Goal: Task Accomplishment & Management: Complete application form

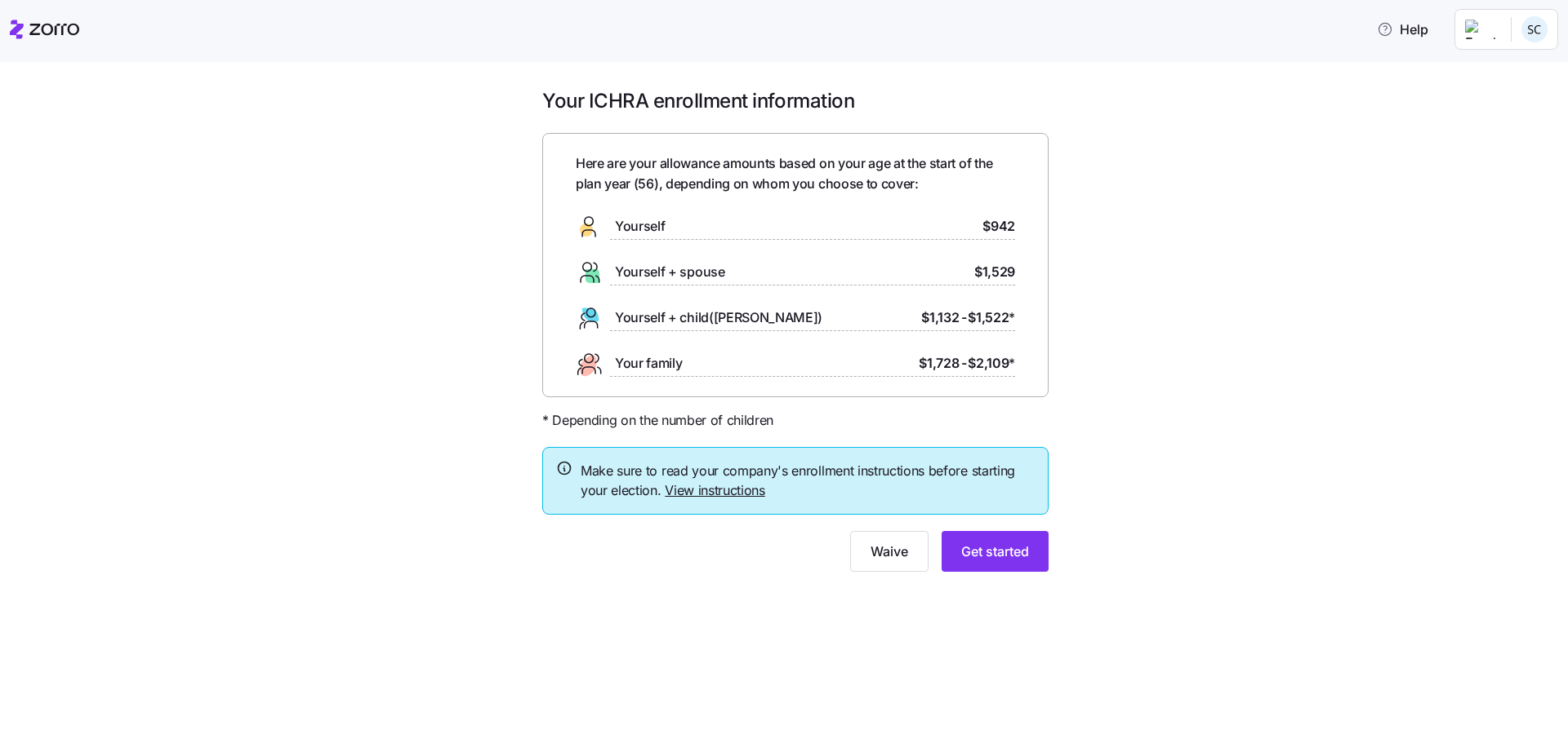
click at [27, 29] on icon at bounding box center [44, 30] width 69 height 20
click at [742, 492] on link "View instructions" at bounding box center [715, 490] width 101 height 17
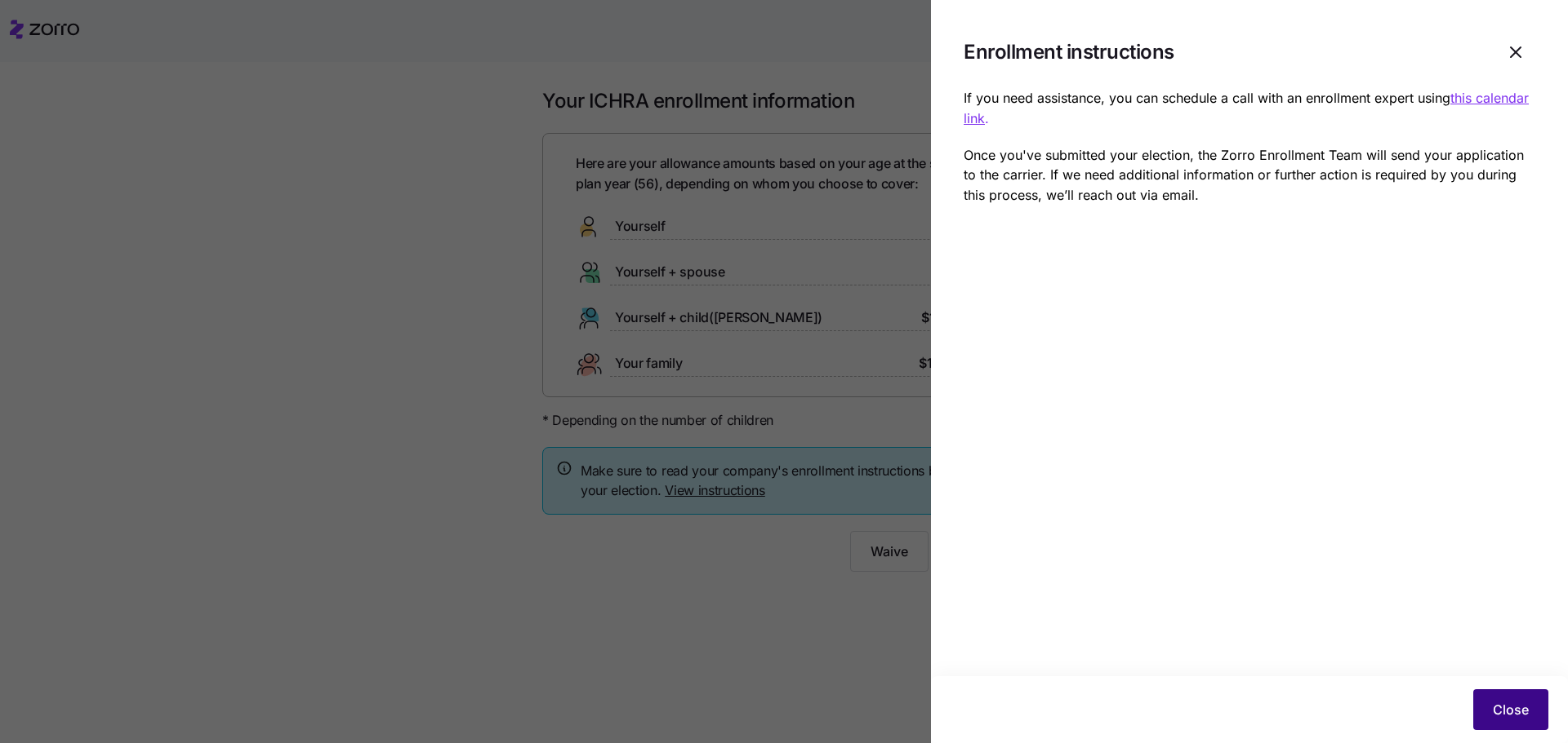
click at [1515, 703] on span "Close" at bounding box center [1511, 710] width 36 height 20
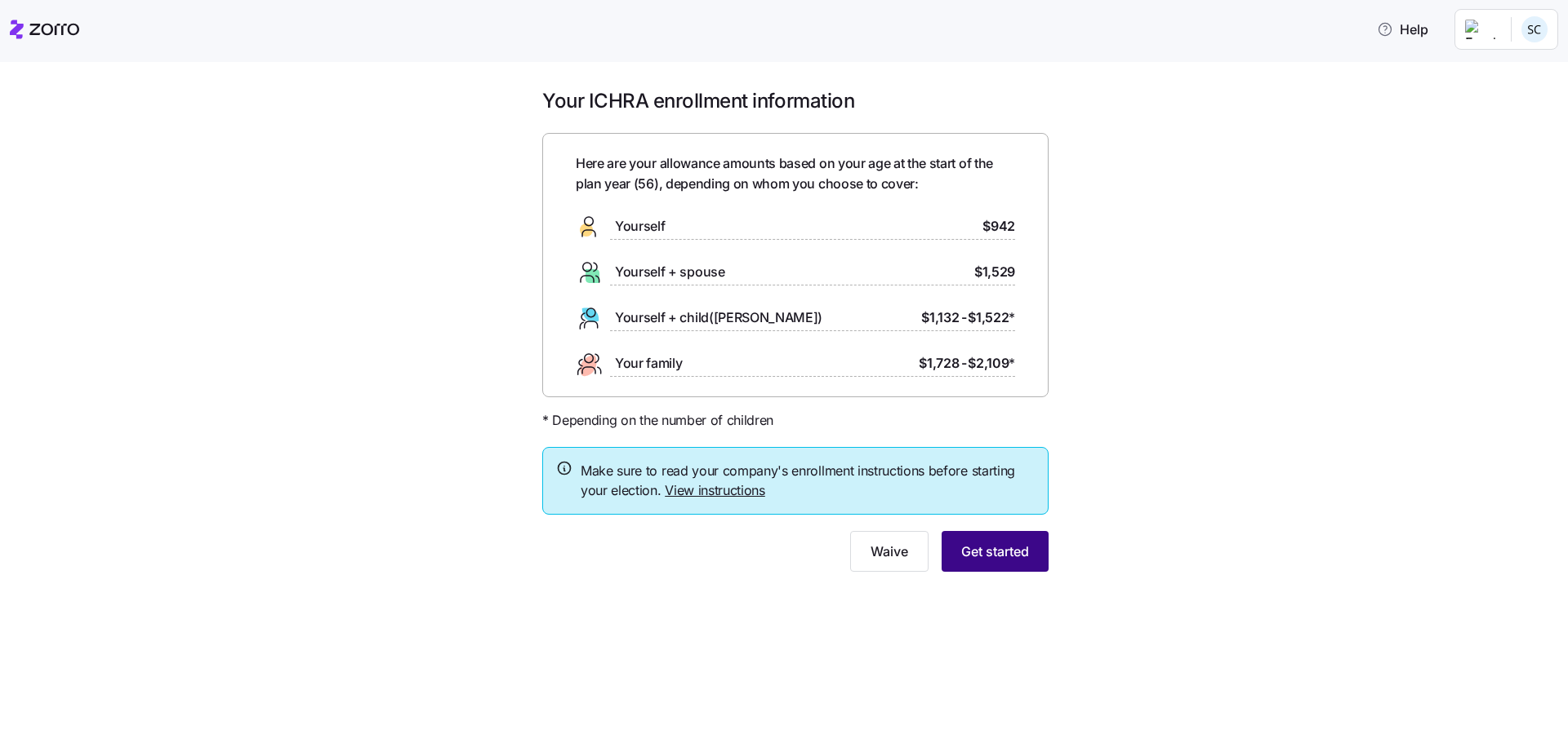
click at [1006, 553] on span "Get started" at bounding box center [995, 551] width 68 height 20
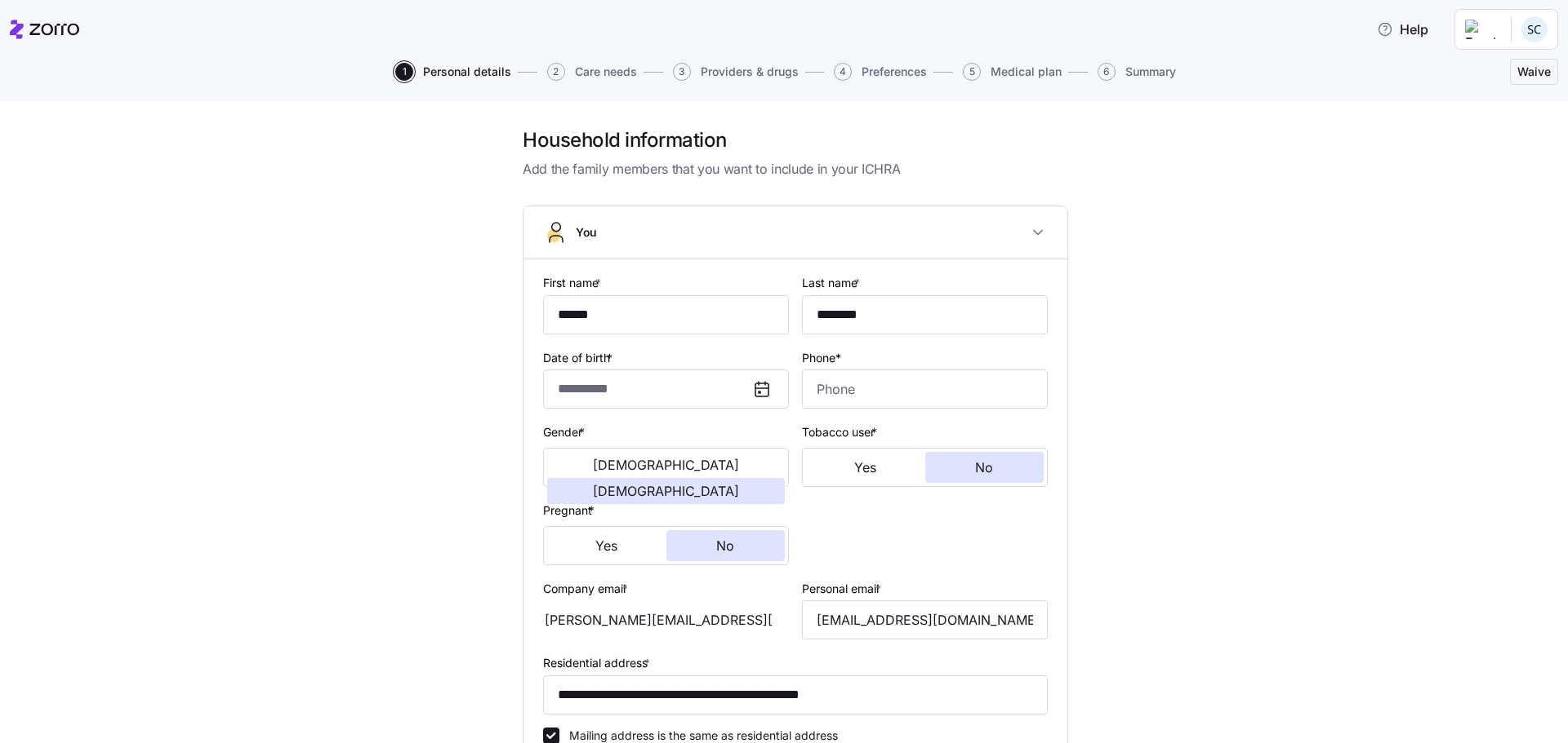
type input "**********"
type input "[PHONE_NUMBER]"
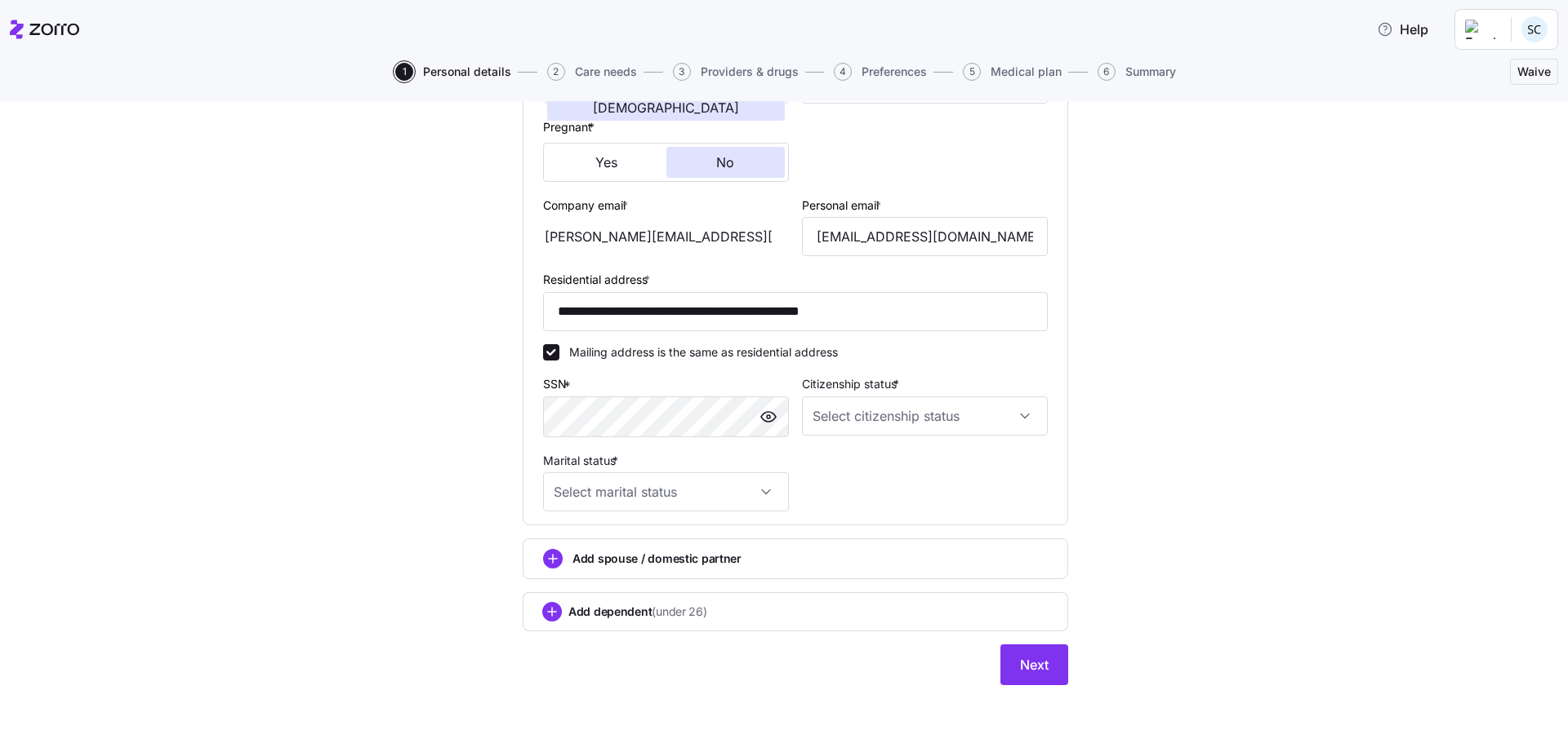
scroll to position [384, 0]
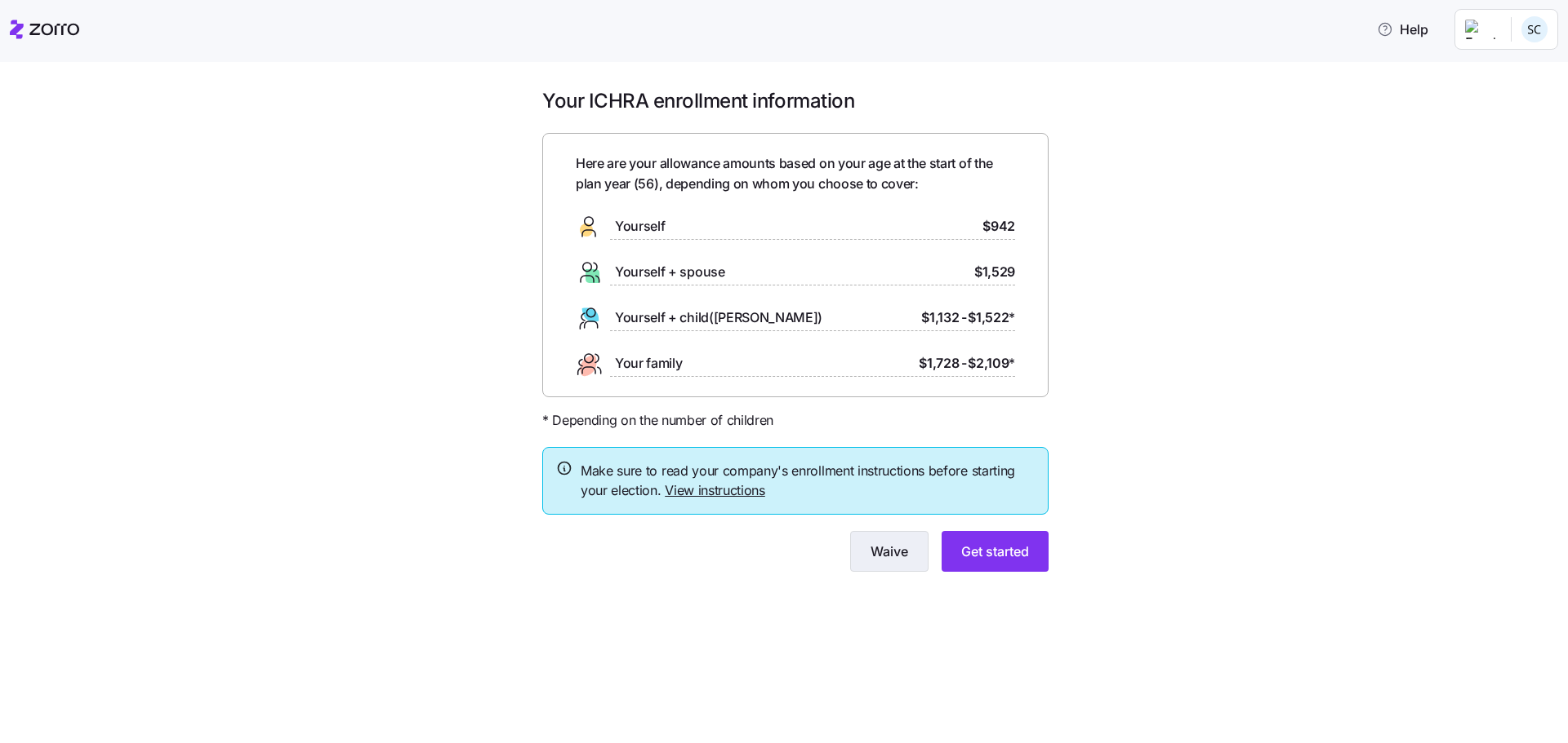
click at [890, 560] on span "Waive" at bounding box center [890, 551] width 38 height 20
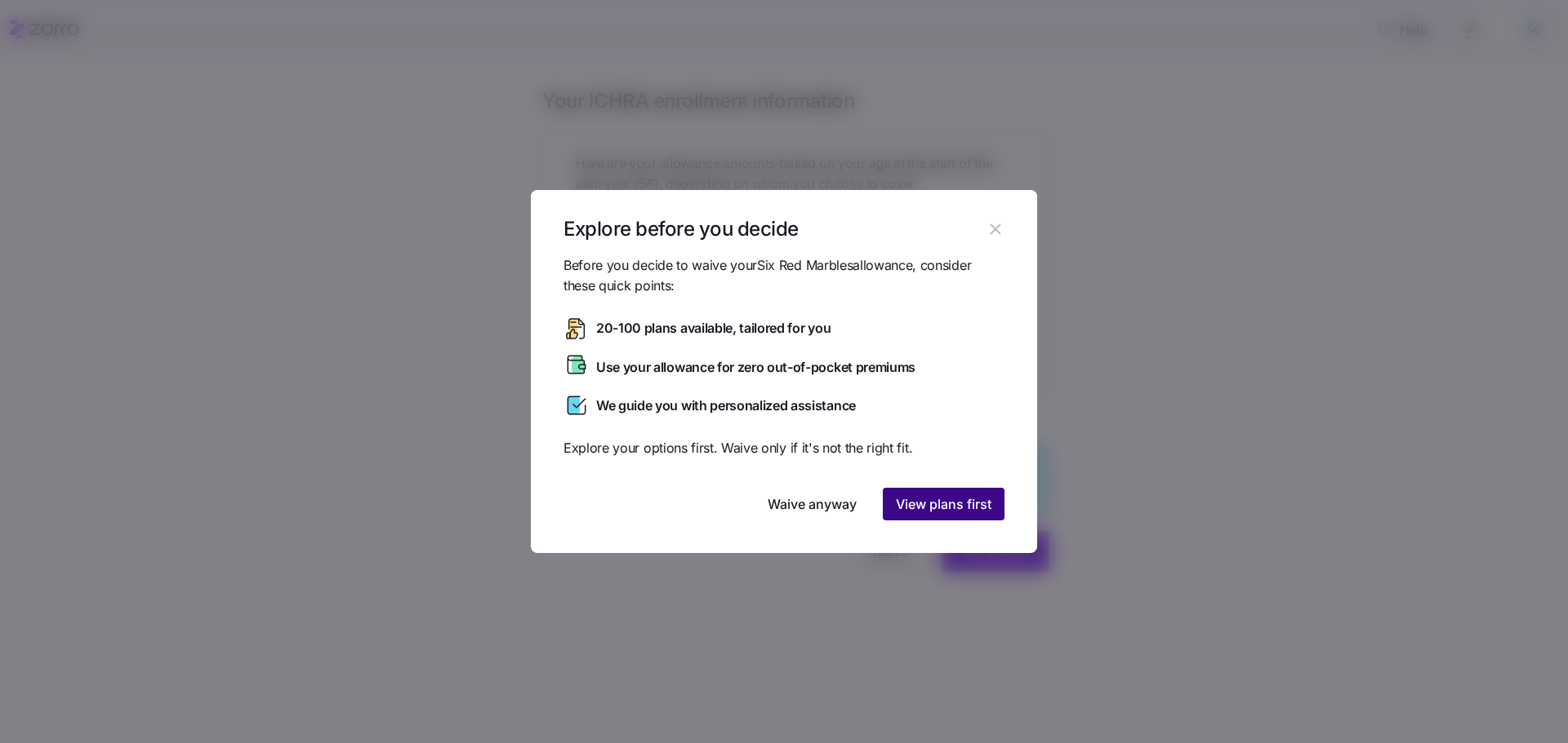
click at [943, 514] on span "View plans first" at bounding box center [943, 505] width 96 height 20
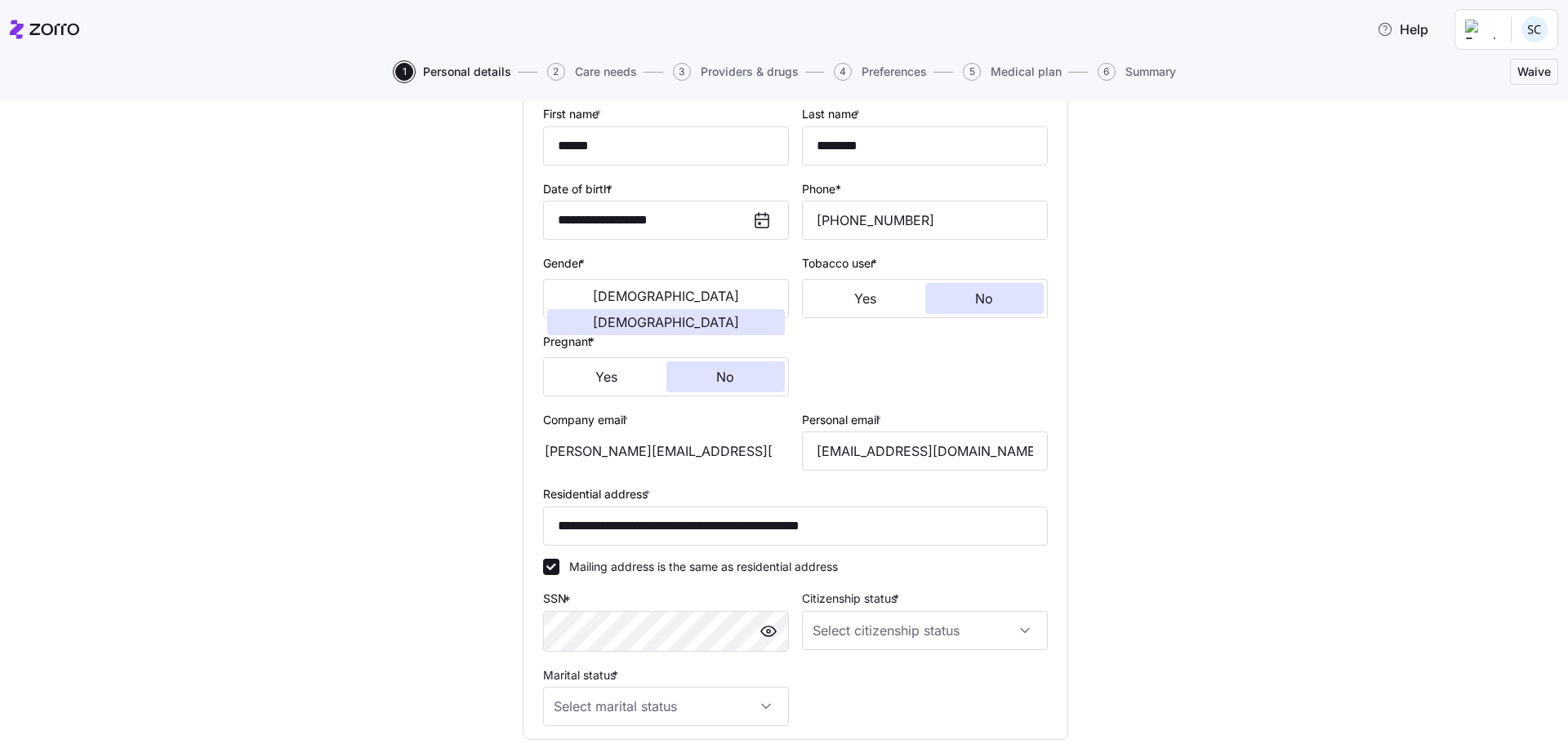
scroll to position [384, 0]
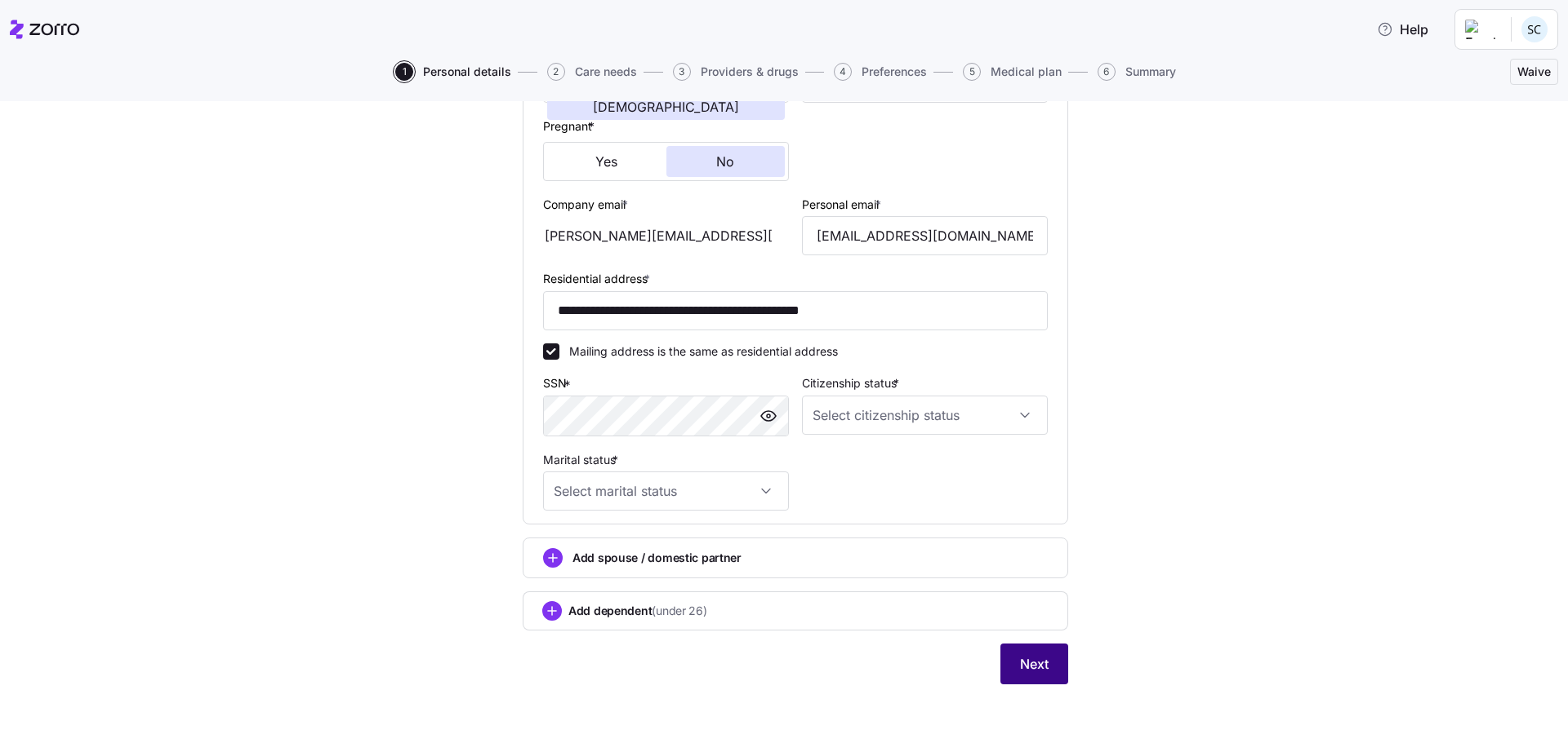
click at [1035, 662] on span "Next" at bounding box center [1034, 664] width 29 height 20
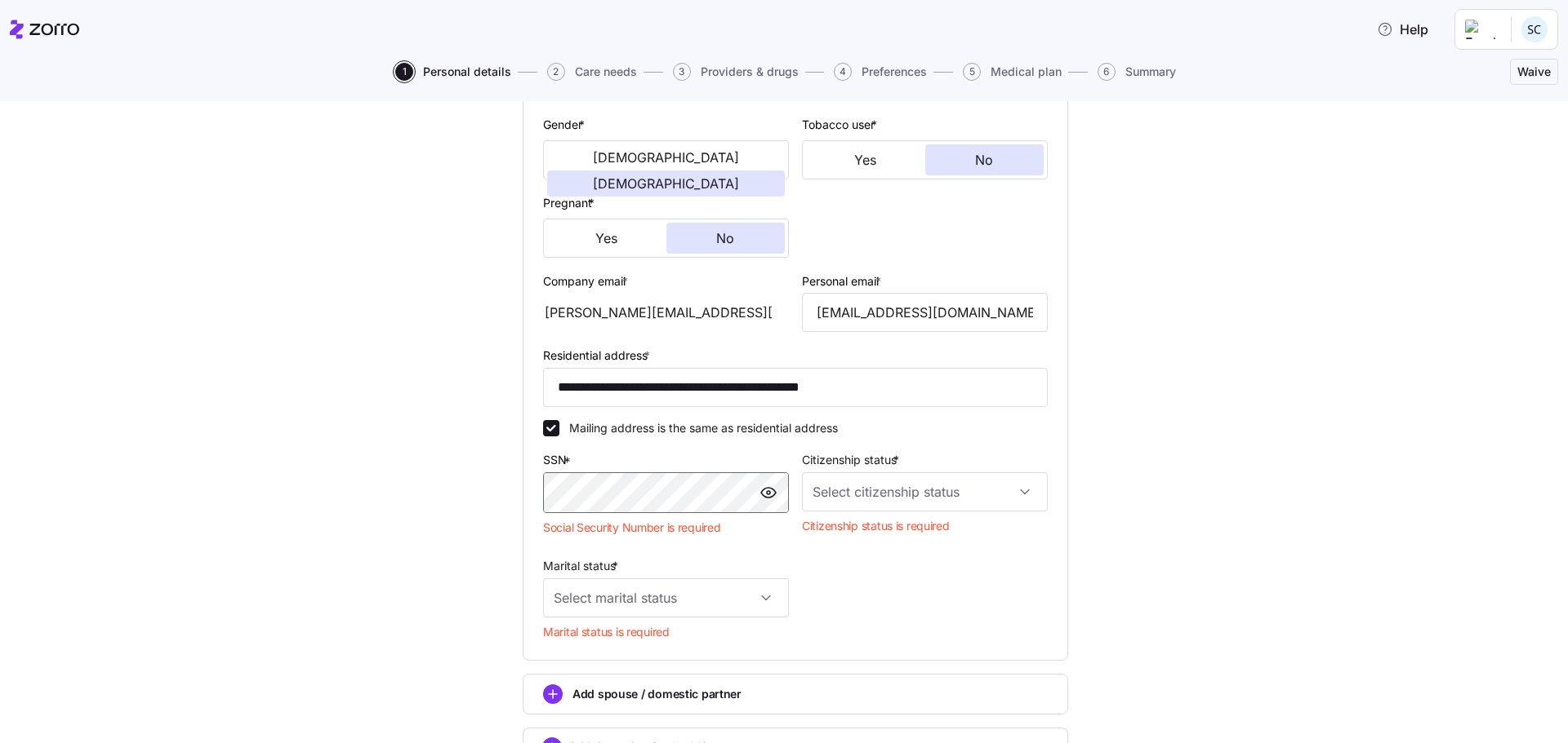
scroll to position [221, 0]
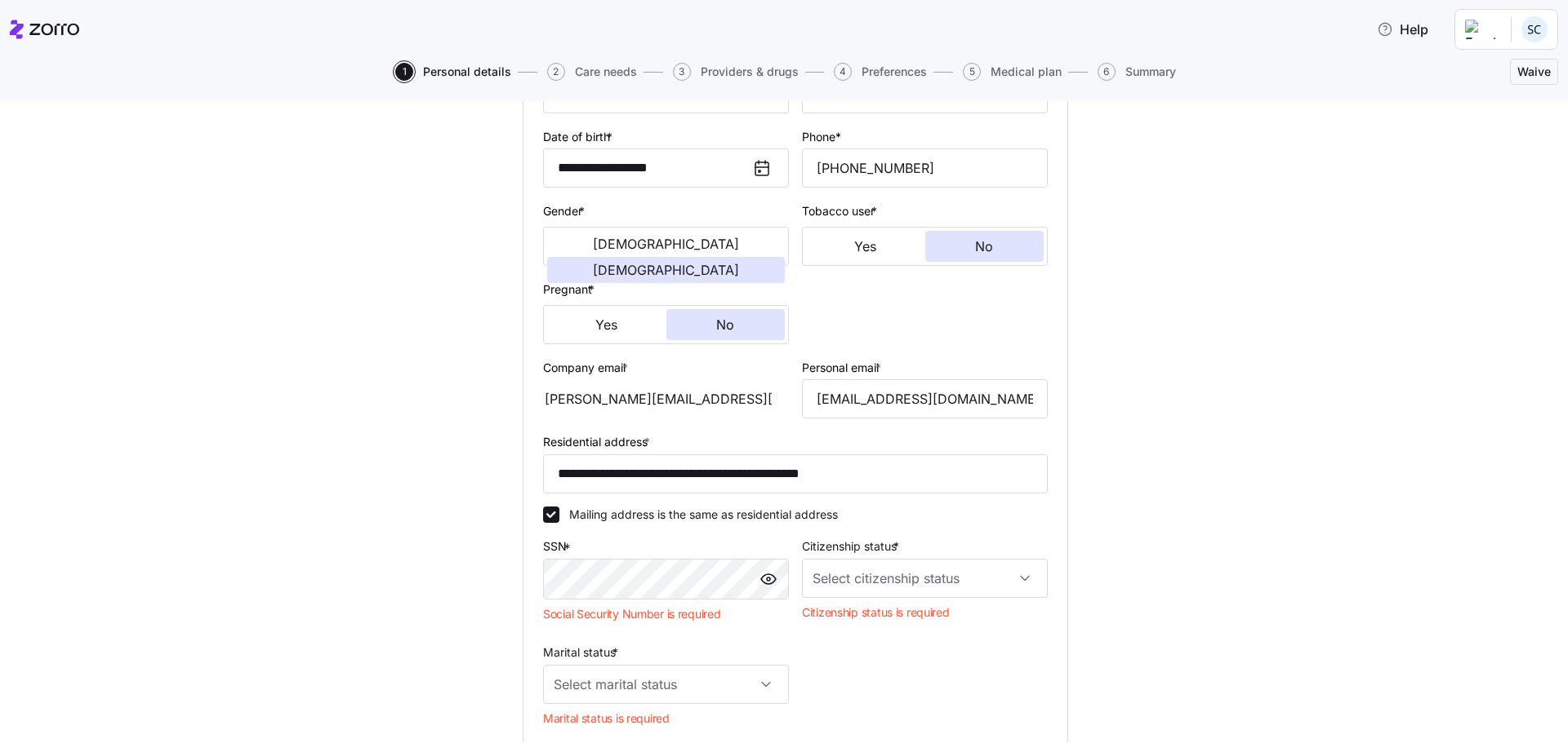
click at [434, 454] on div "**********" at bounding box center [795, 416] width 1500 height 1021
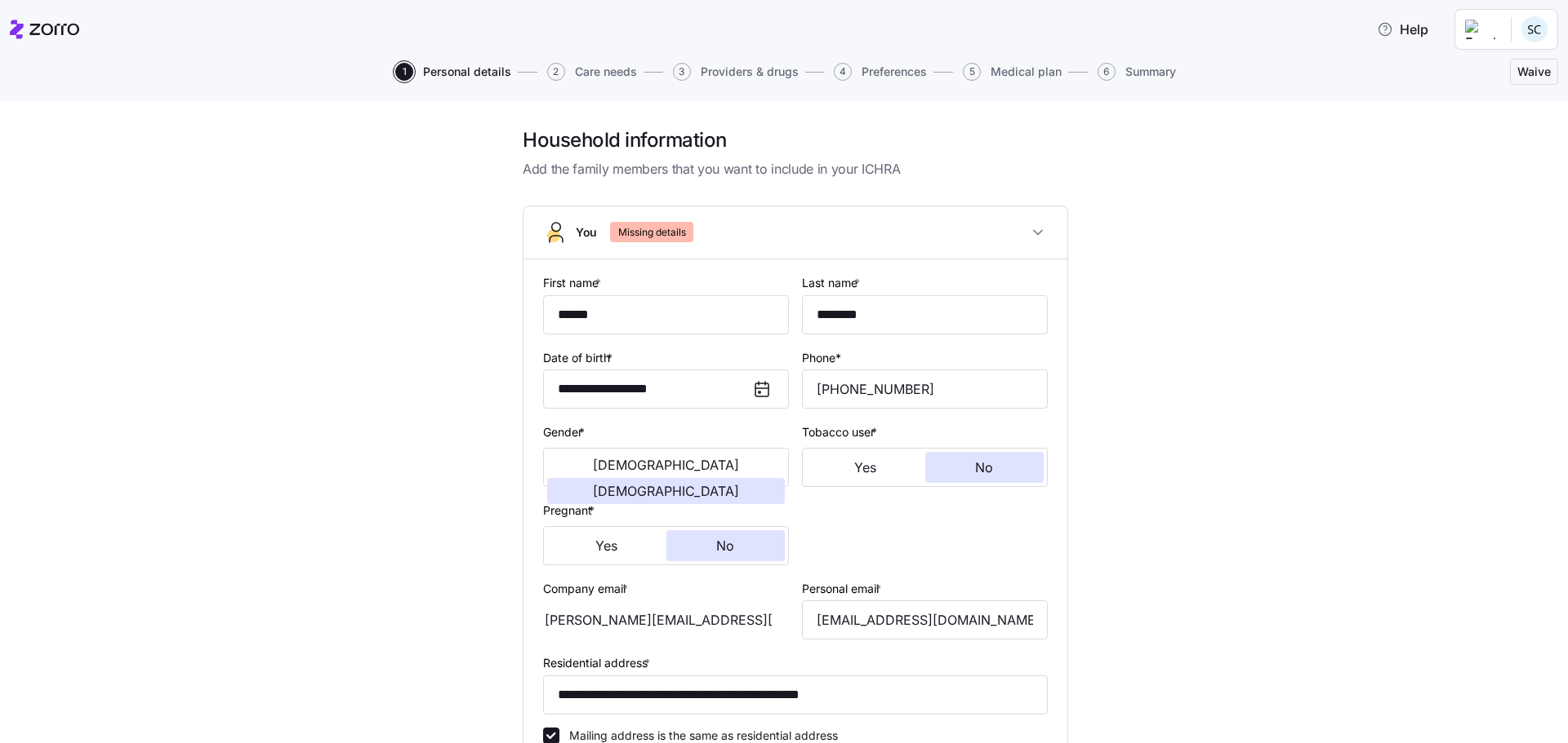
scroll to position [326, 0]
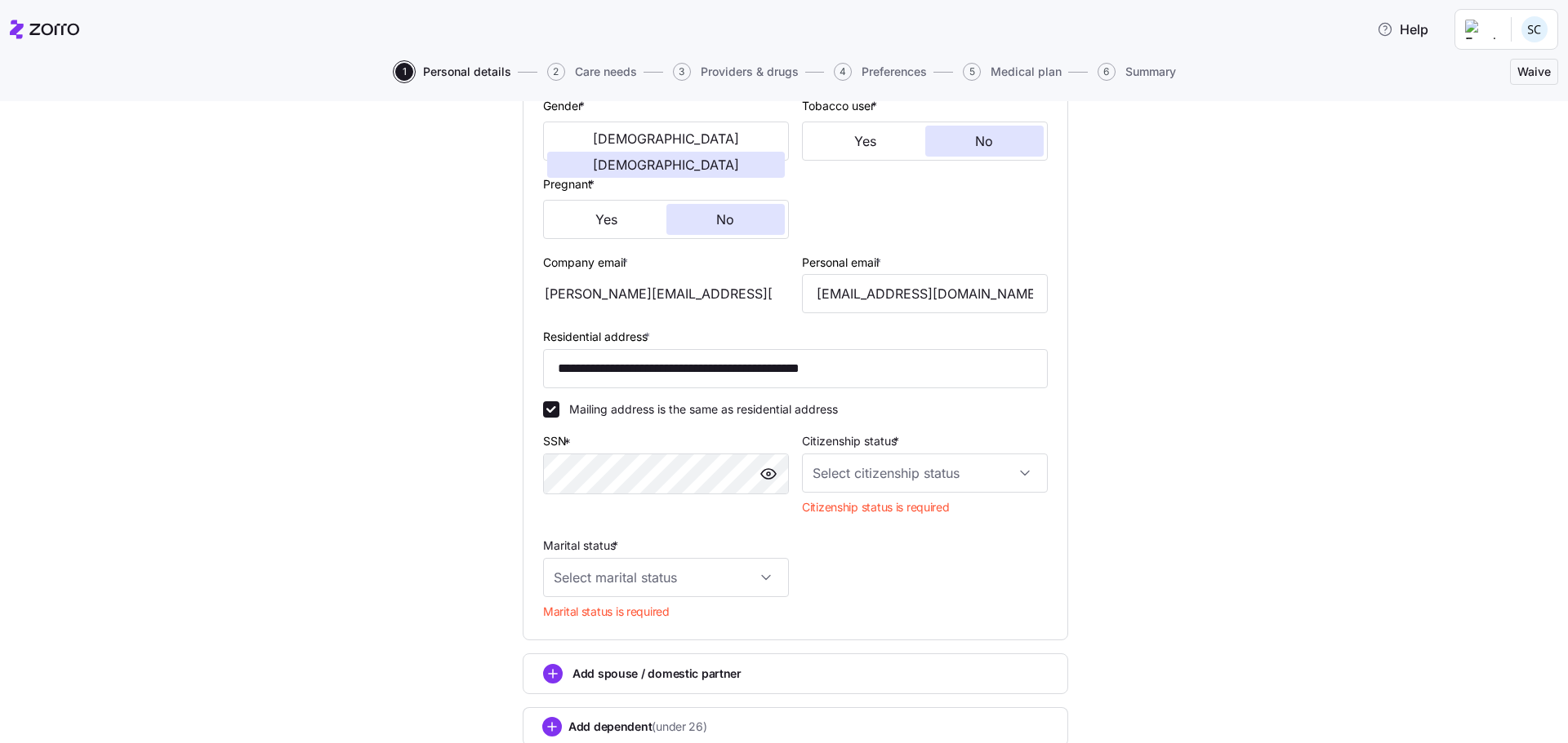
click at [241, 550] on div "**********" at bounding box center [795, 310] width 1500 height 1020
click at [579, 589] on input "Marital status *" at bounding box center [665, 578] width 246 height 40
click at [576, 660] on span "Married" at bounding box center [577, 661] width 42 height 18
type input "Married"
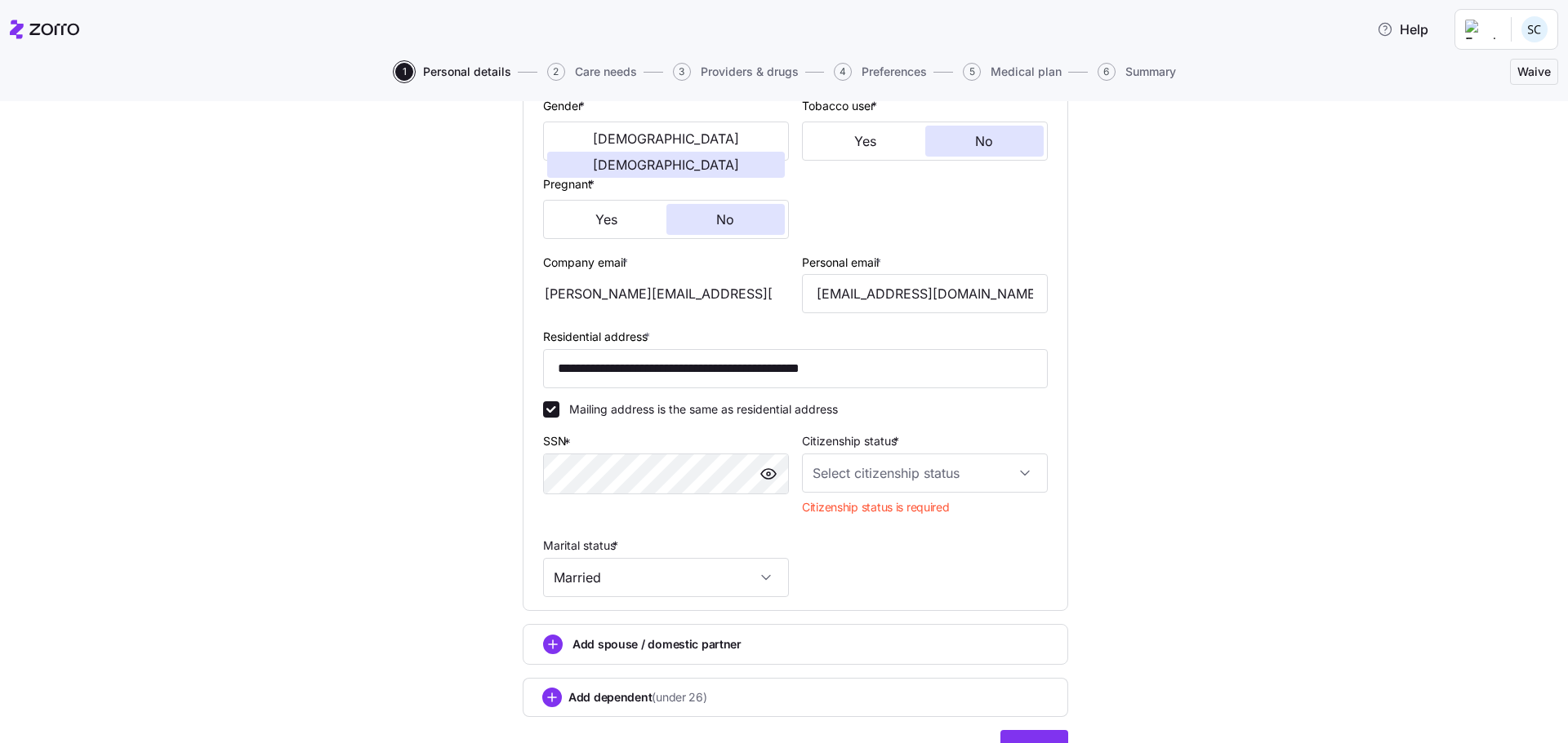
scroll to position [413, 0]
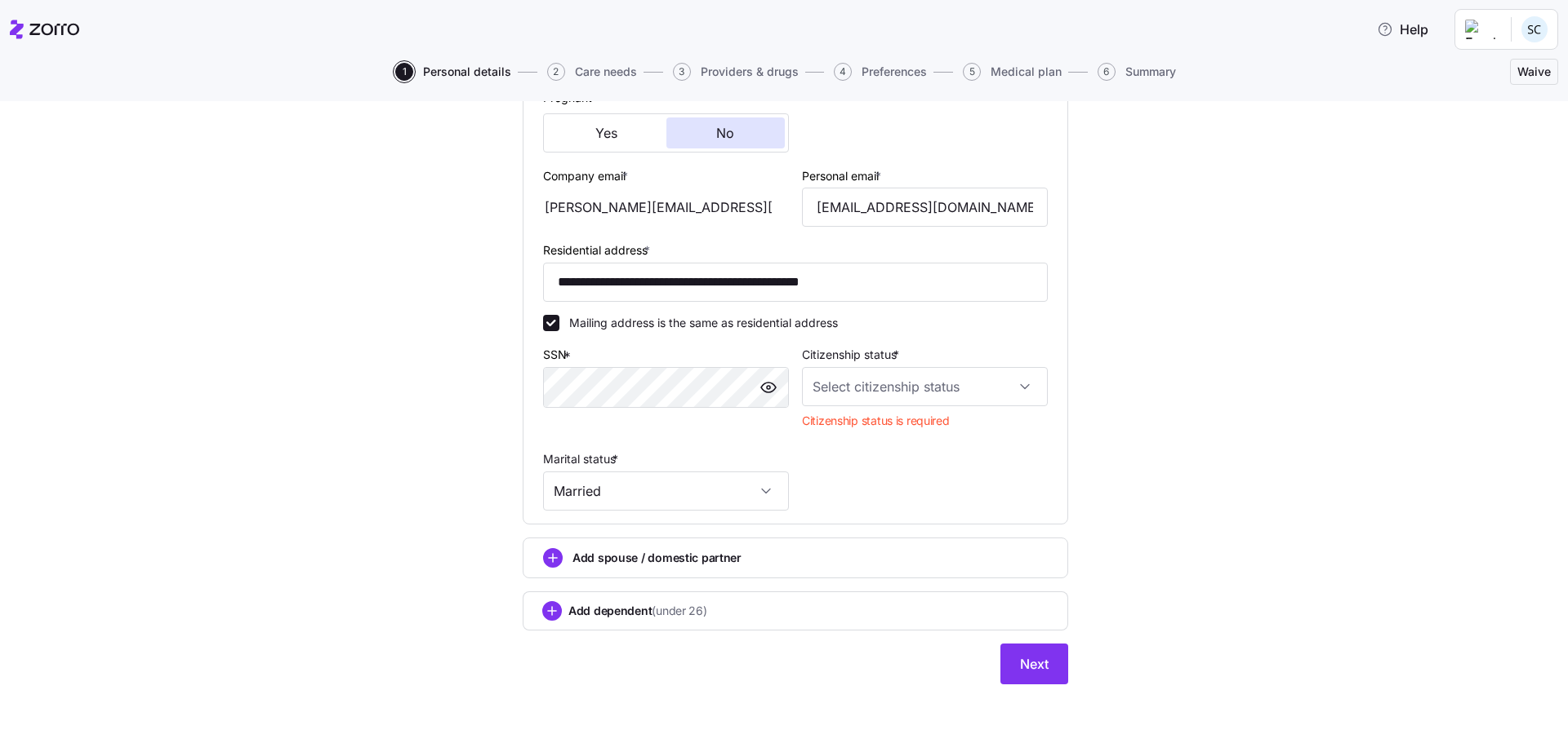
click at [584, 560] on span "Add spouse / domestic partner" at bounding box center [656, 558] width 169 height 17
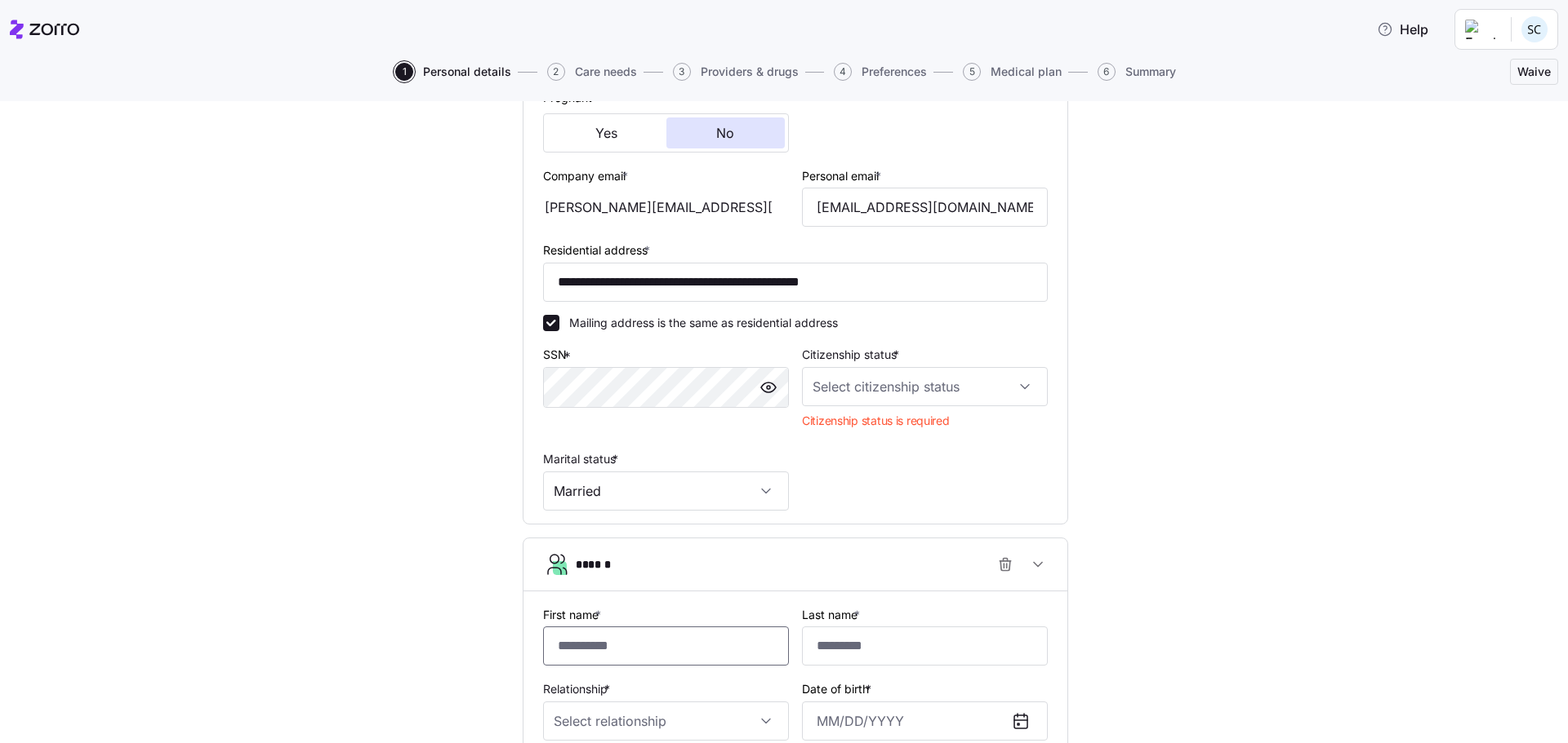
click at [581, 649] on input "First name *" at bounding box center [665, 646] width 246 height 40
type input "****"
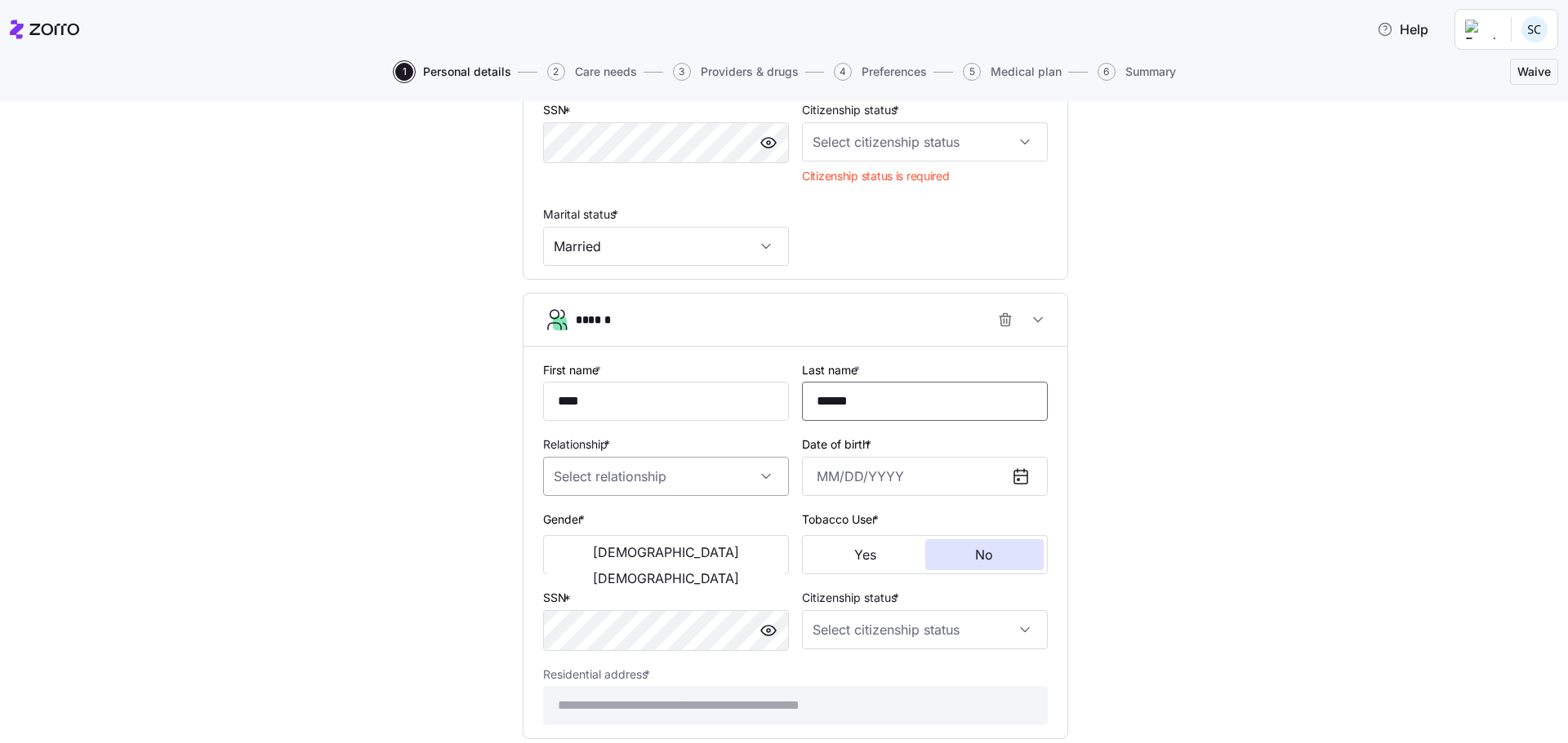
type input "******"
click at [710, 476] on input "Relationship *" at bounding box center [665, 477] width 246 height 40
click at [664, 537] on div "Spouse" at bounding box center [659, 526] width 232 height 35
type input "Spouse"
click at [875, 490] on input "Date of birth *" at bounding box center [924, 477] width 246 height 40
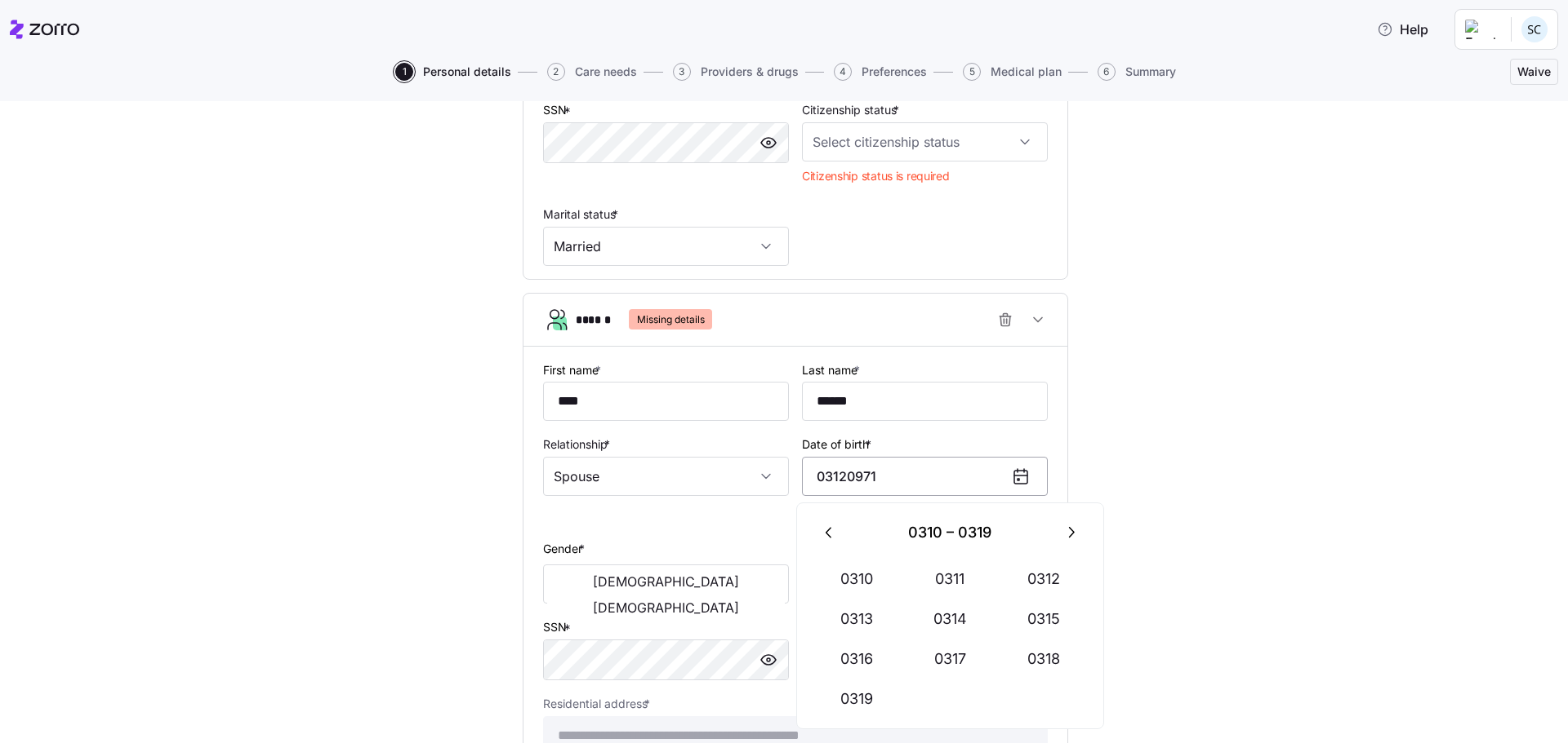
click at [979, 490] on input "03120971" at bounding box center [924, 477] width 246 height 40
click at [1011, 482] on icon at bounding box center [1021, 476] width 20 height 20
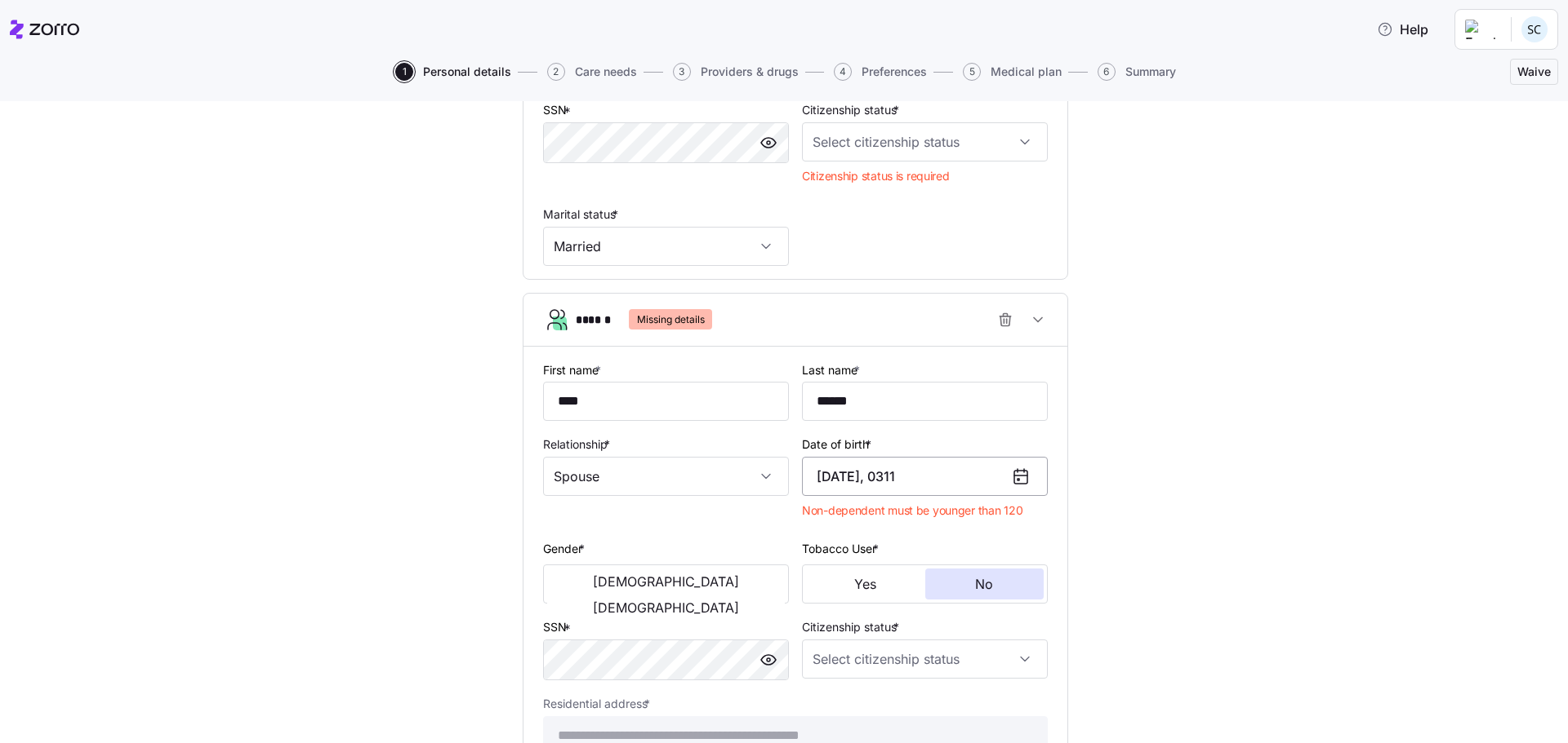
click at [969, 478] on input "[DATE], 0311" at bounding box center [924, 477] width 246 height 40
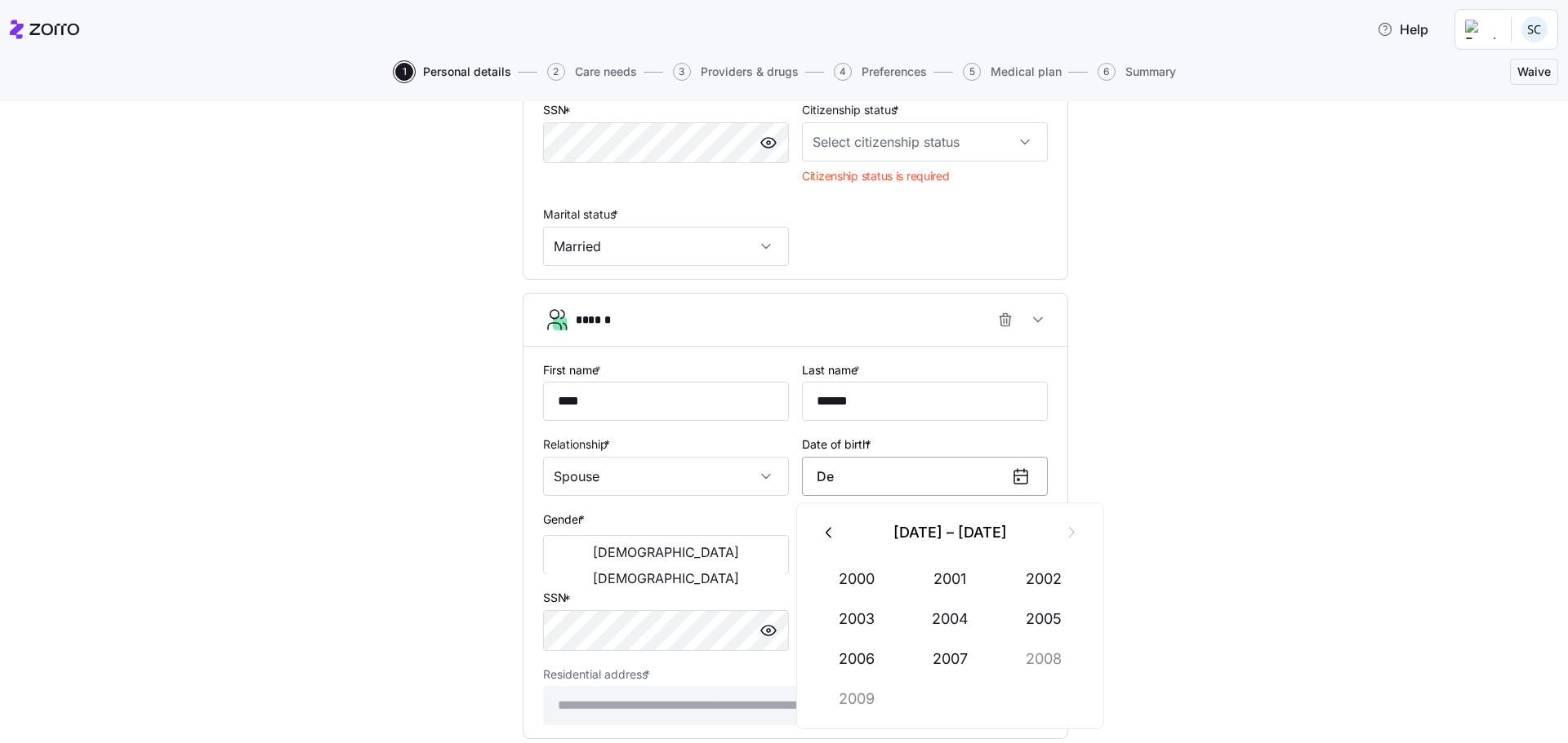
type input "D"
type input "[DATE]"
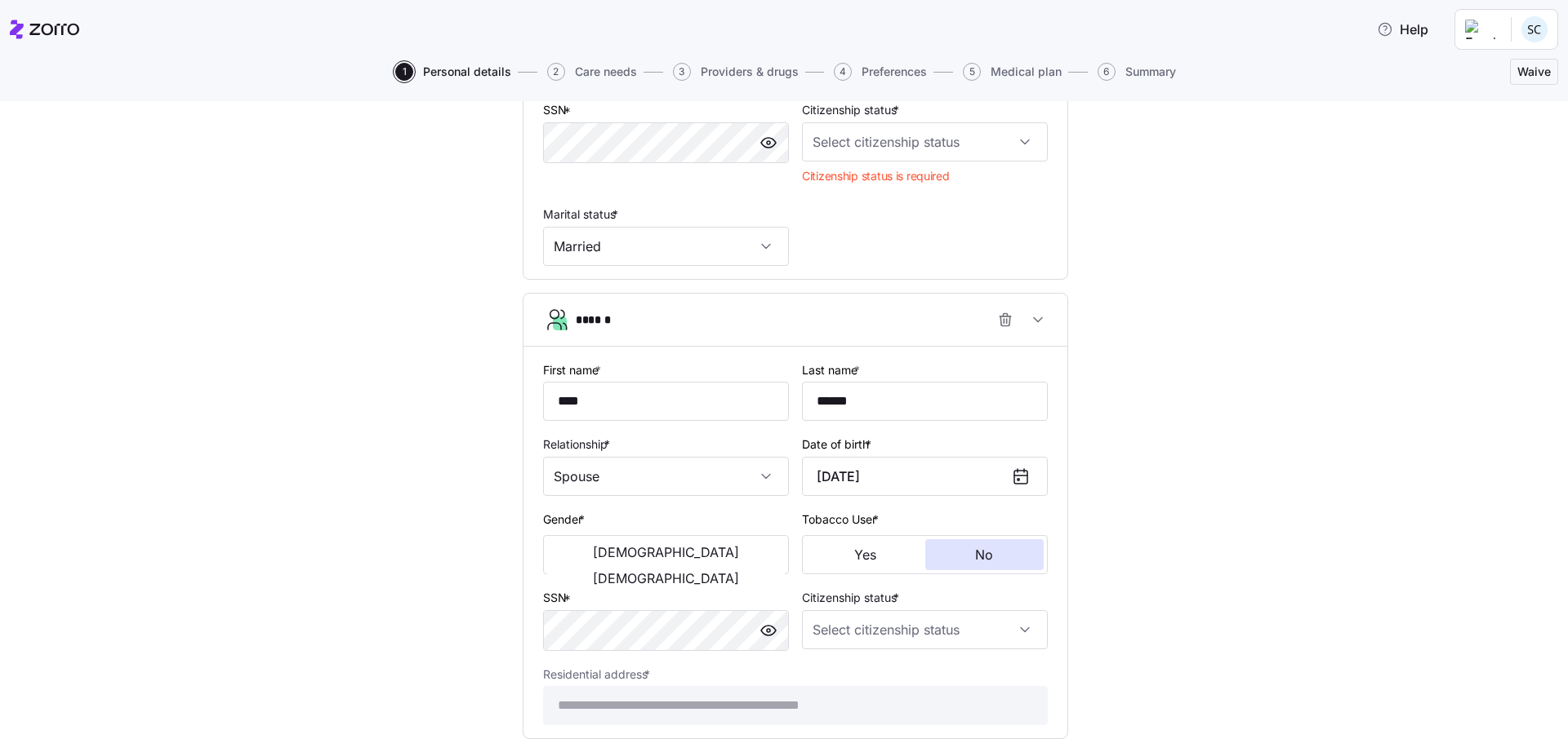
click at [359, 556] on div "**********" at bounding box center [795, 167] width 1500 height 1395
click at [593, 556] on span "[DEMOGRAPHIC_DATA]" at bounding box center [666, 552] width 146 height 13
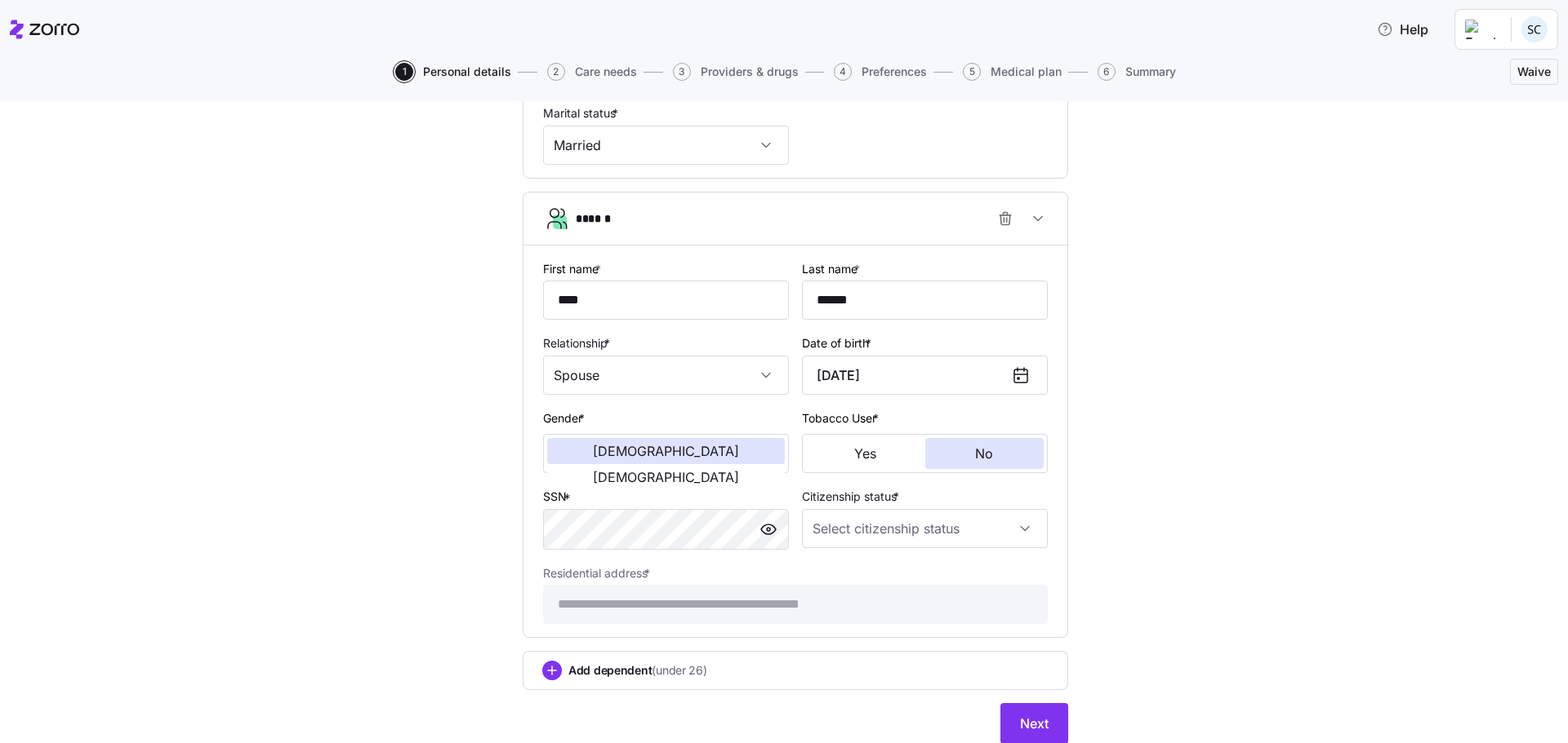
scroll to position [818, 0]
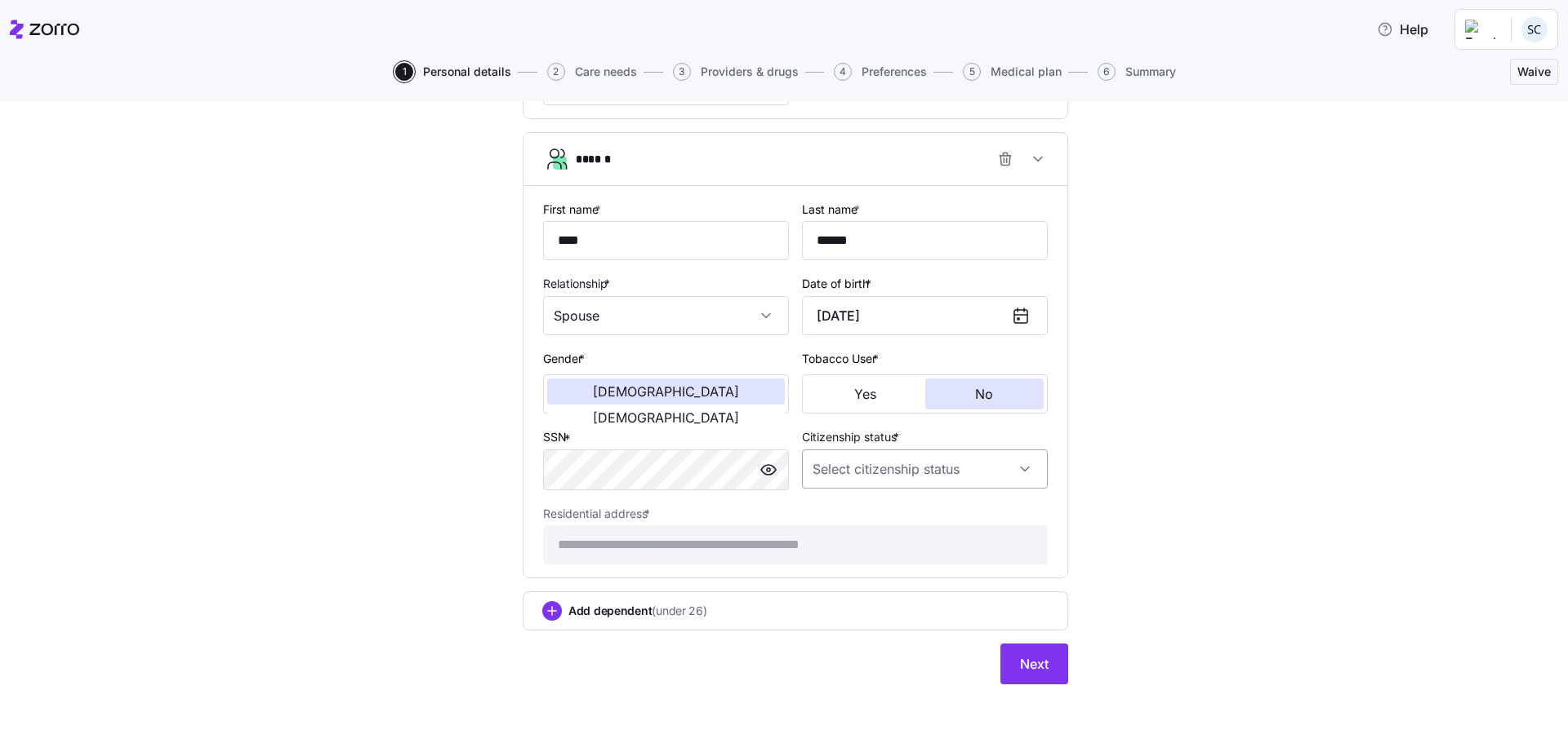
click at [985, 476] on input "Citizenship status *" at bounding box center [924, 469] width 246 height 40
click at [921, 518] on div "[DEMOGRAPHIC_DATA] citizen" at bounding box center [918, 519] width 232 height 35
type input "[DEMOGRAPHIC_DATA] citizen"
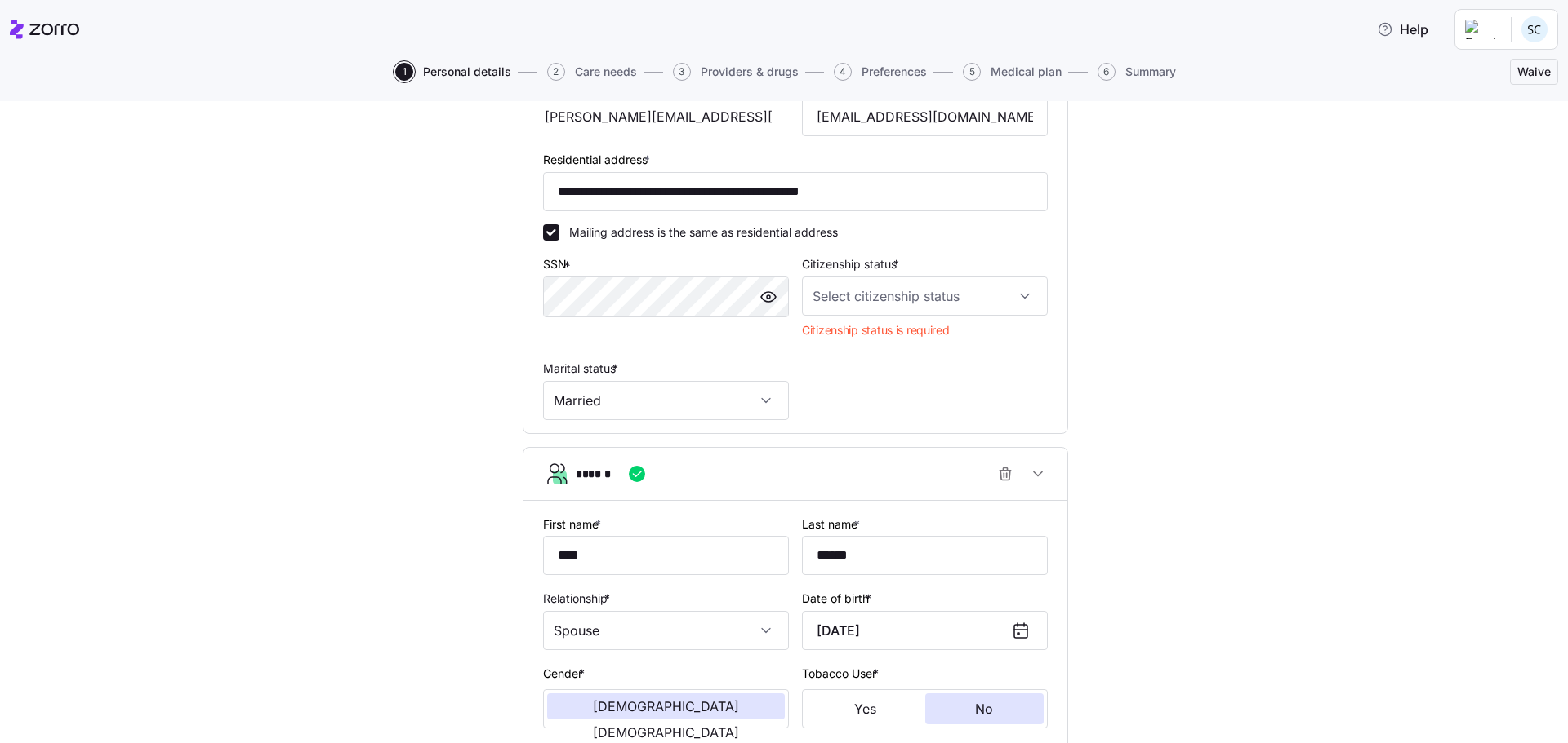
scroll to position [410, 0]
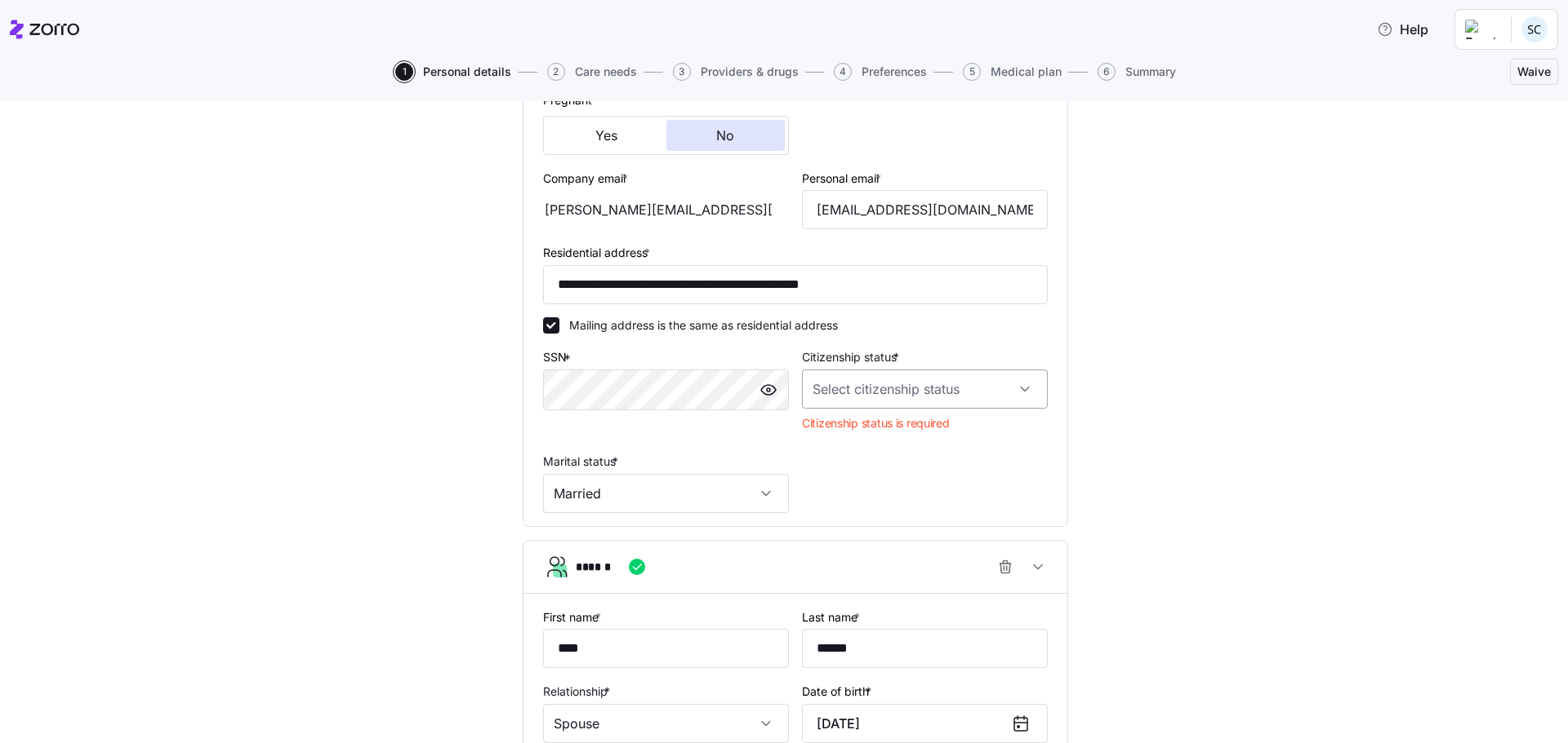
click at [997, 384] on input "Citizenship status *" at bounding box center [924, 389] width 246 height 40
click at [955, 437] on div "[DEMOGRAPHIC_DATA] citizen" at bounding box center [918, 439] width 232 height 35
type input "[DEMOGRAPHIC_DATA] citizen"
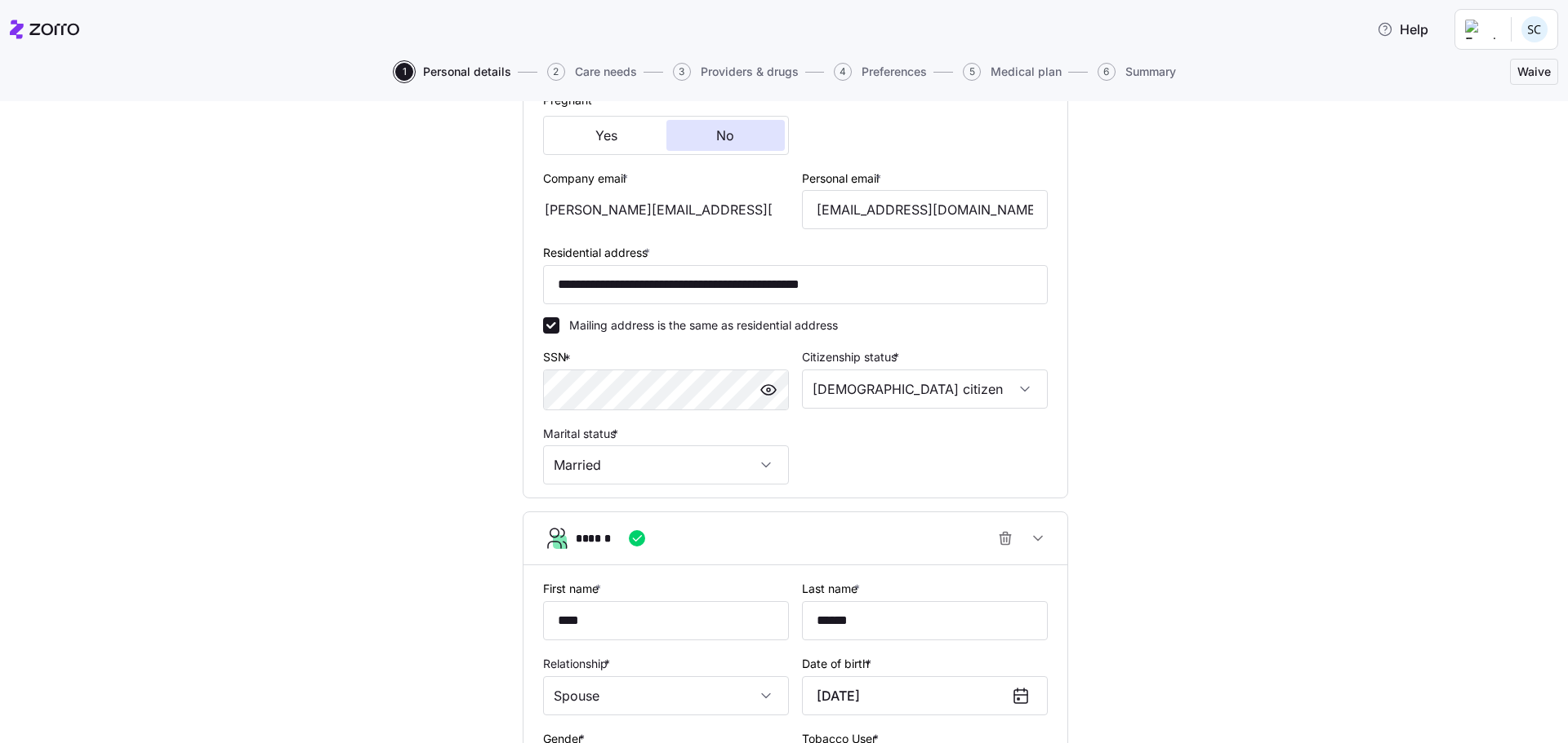
scroll to position [790, 0]
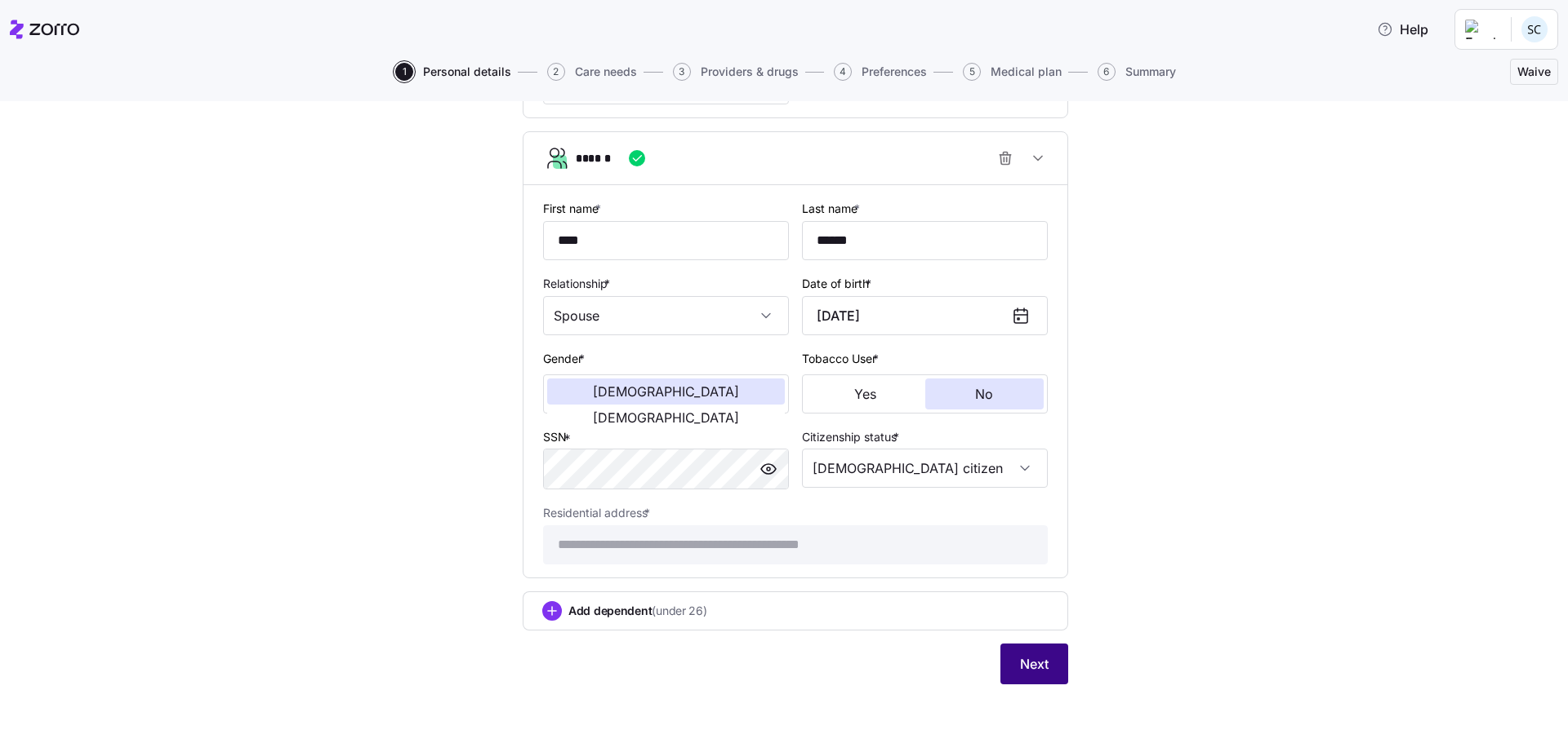
click at [1027, 678] on button "Next" at bounding box center [1034, 664] width 68 height 41
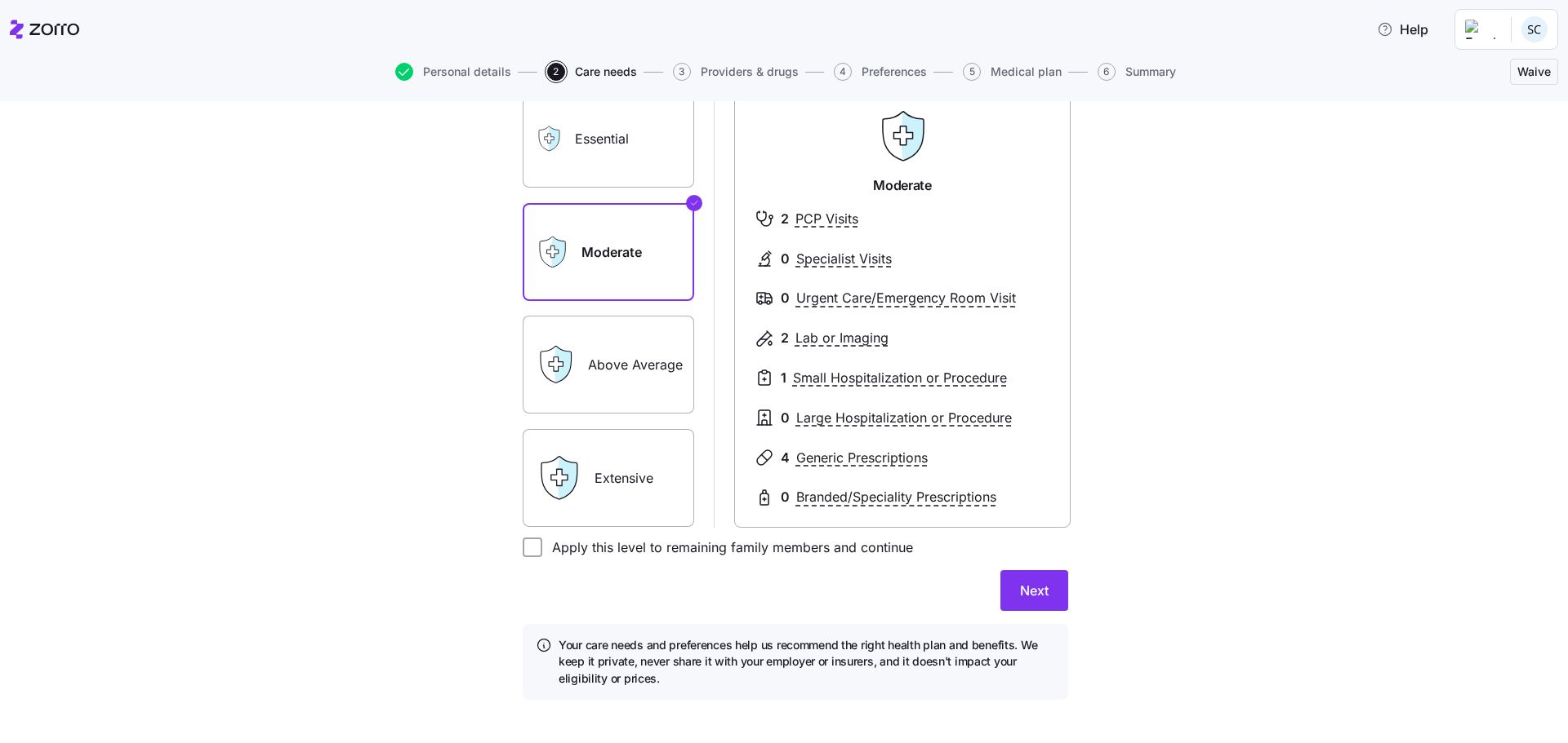
scroll to position [163, 0]
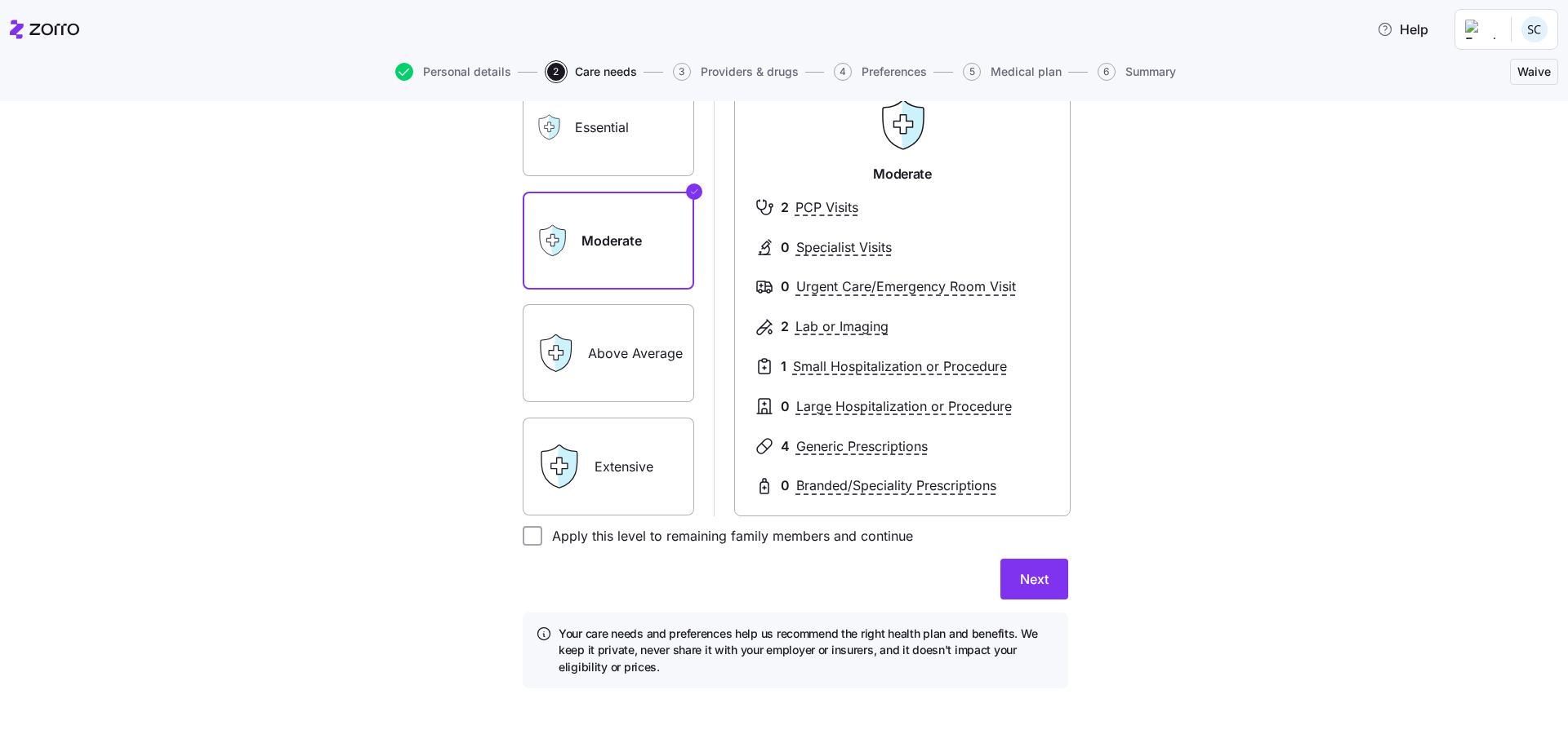
click at [666, 362] on label "Above Average" at bounding box center [608, 353] width 171 height 98
click at [0, 0] on input "Above Average" at bounding box center [0, 0] width 0 height 0
click at [619, 458] on label "Extensive" at bounding box center [608, 466] width 171 height 98
click at [0, 0] on input "Extensive" at bounding box center [0, 0] width 0 height 0
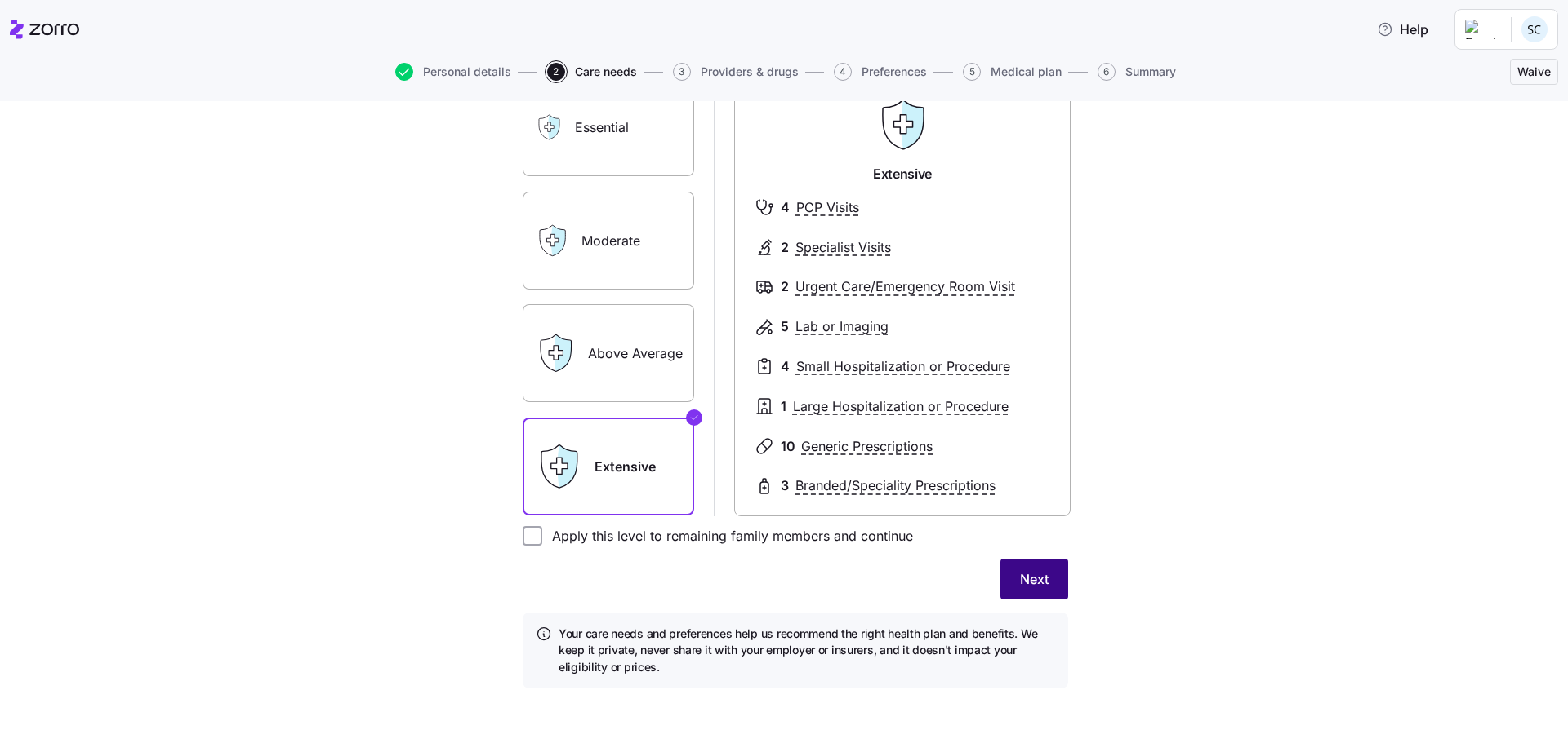
click at [1020, 574] on span "Next" at bounding box center [1034, 580] width 29 height 20
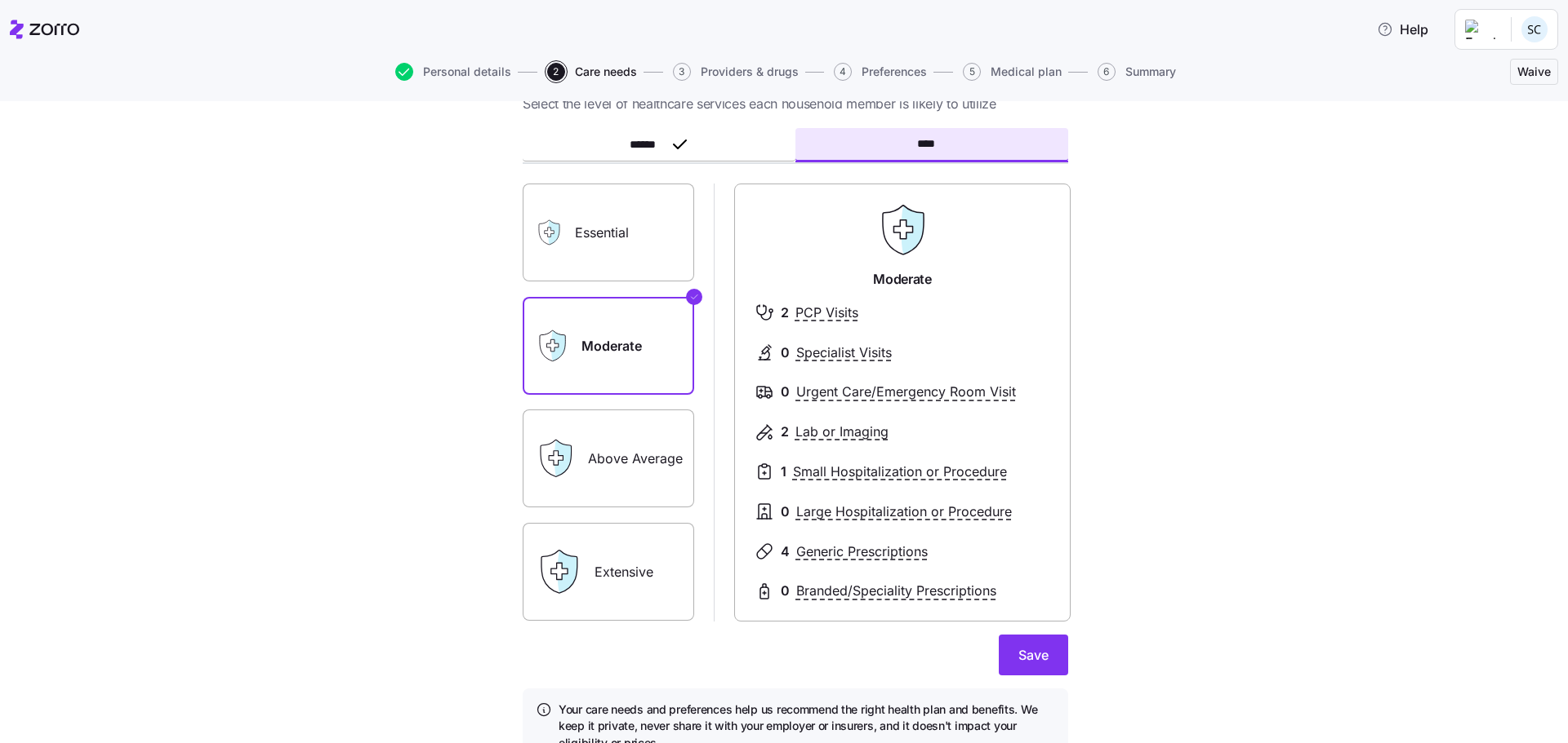
scroll to position [0, 0]
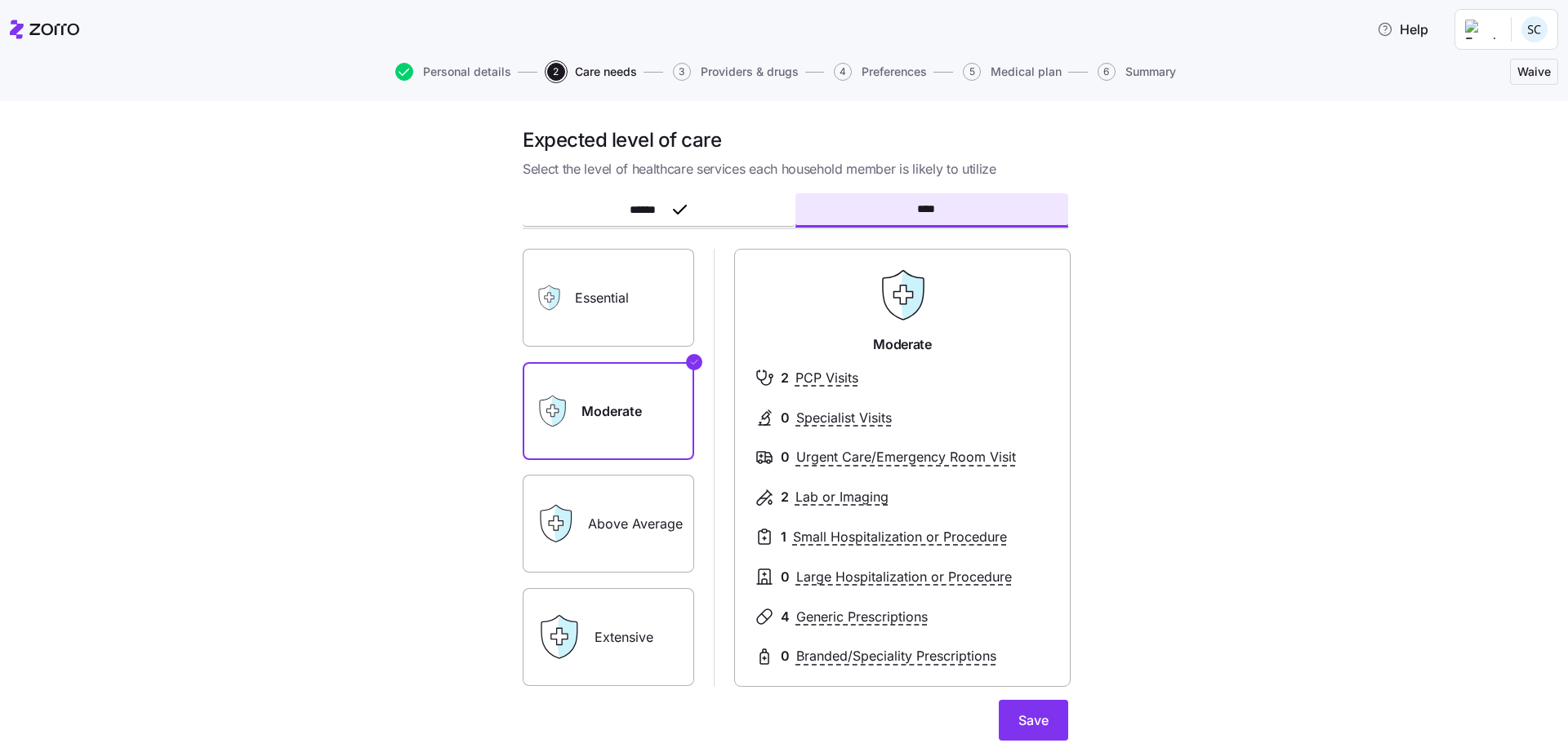
click at [600, 528] on label "Above Average" at bounding box center [608, 524] width 171 height 98
click at [0, 0] on input "Above Average" at bounding box center [0, 0] width 0 height 0
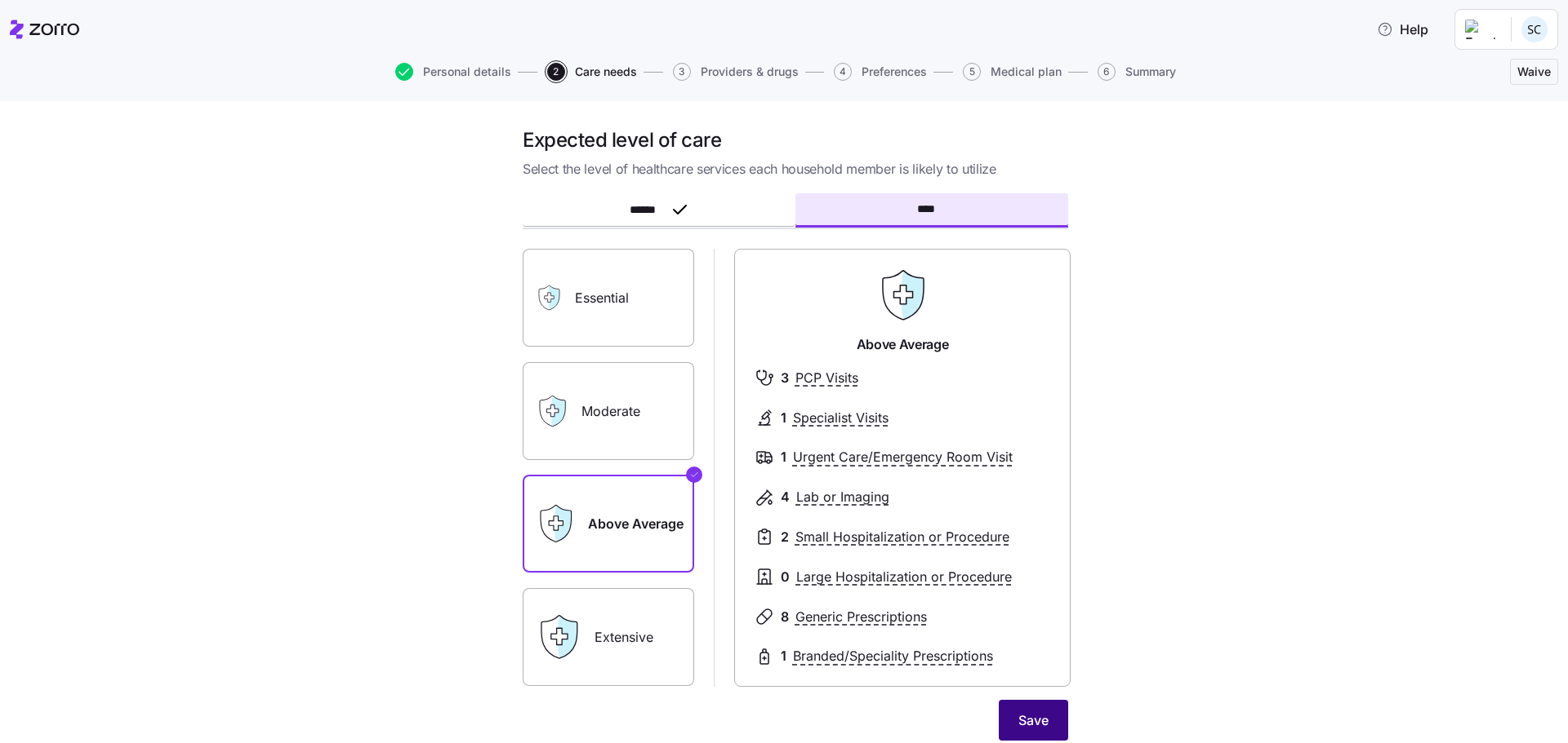
click at [1025, 716] on span "Save" at bounding box center [1033, 720] width 31 height 20
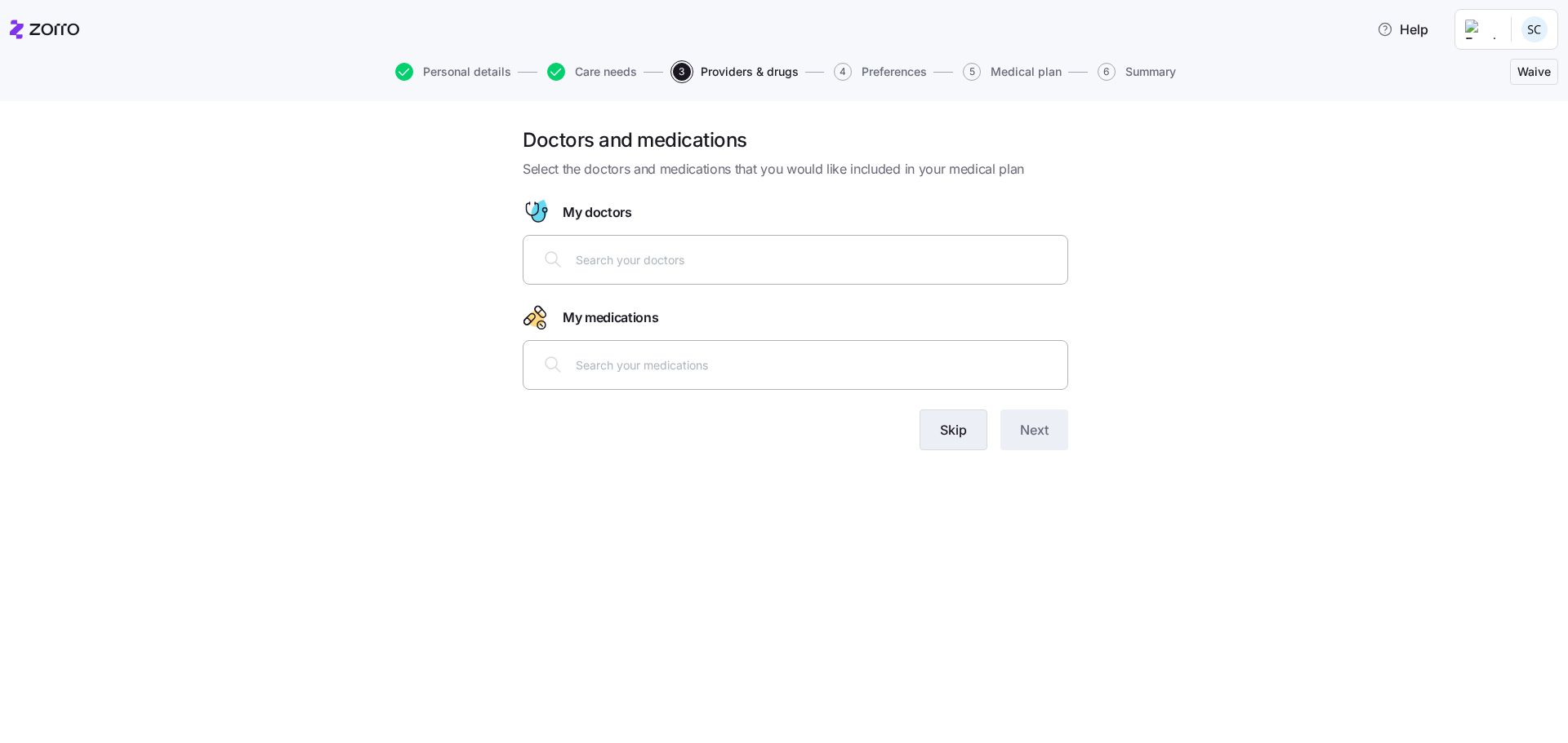
click at [957, 437] on span "Skip" at bounding box center [953, 430] width 27 height 20
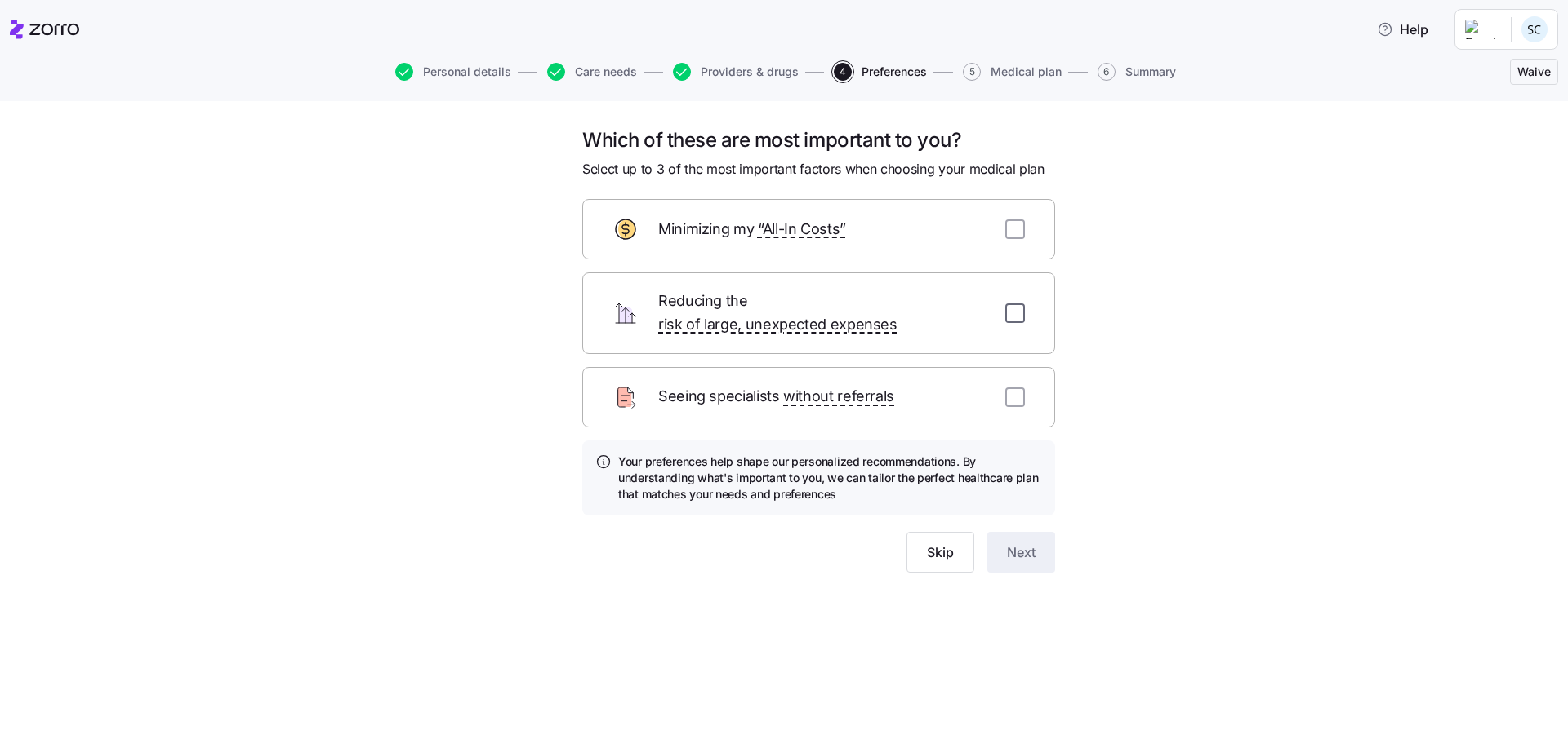
click at [1011, 303] on input "checkbox" at bounding box center [1015, 313] width 20 height 20
checkbox input "true"
click at [1015, 387] on input "checkbox" at bounding box center [1015, 397] width 20 height 20
checkbox input "true"
click at [1016, 542] on span "Next" at bounding box center [1020, 552] width 29 height 20
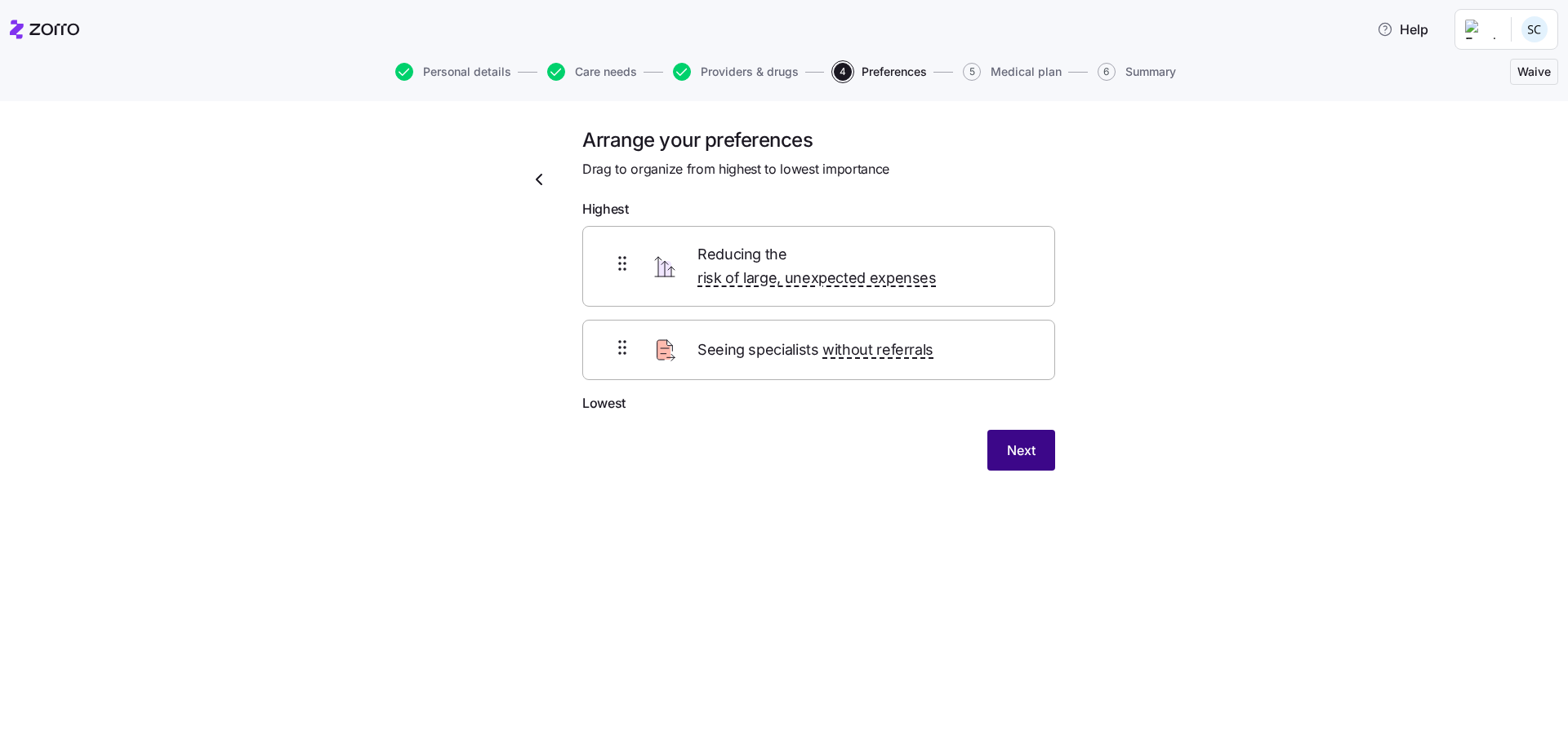
click at [1022, 441] on span "Next" at bounding box center [1020, 451] width 29 height 20
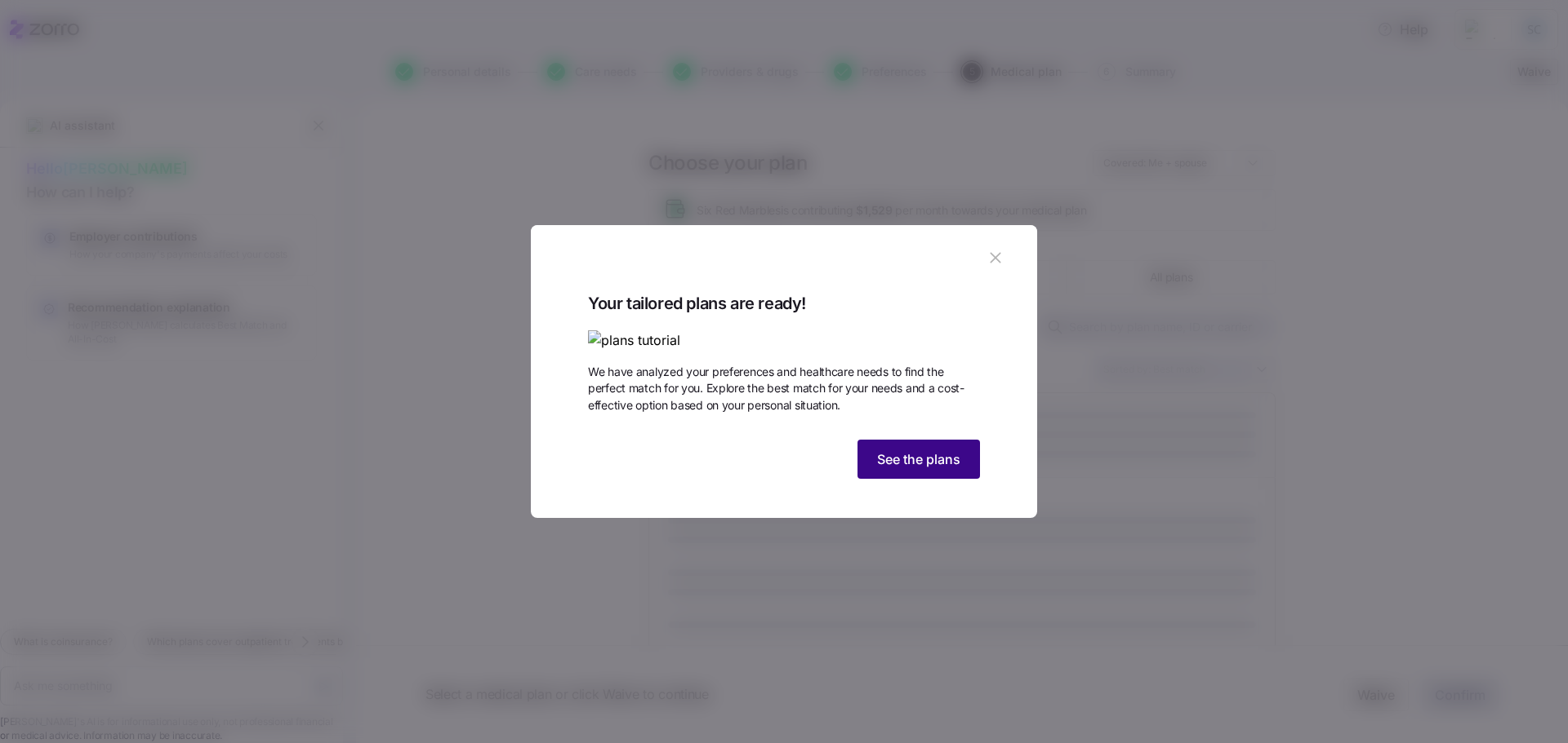
click at [927, 469] on span "See the plans" at bounding box center [918, 459] width 83 height 20
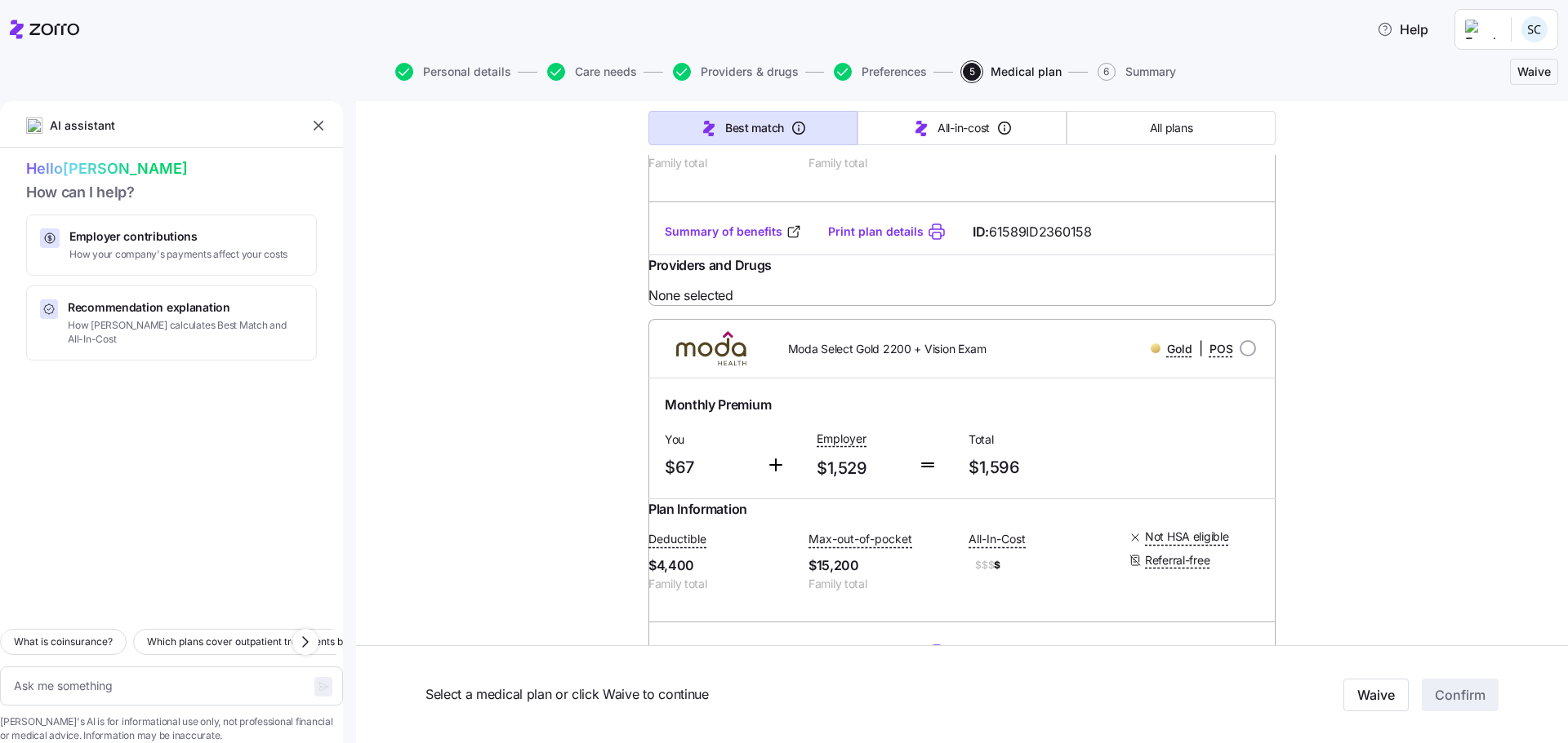
scroll to position [3019, 0]
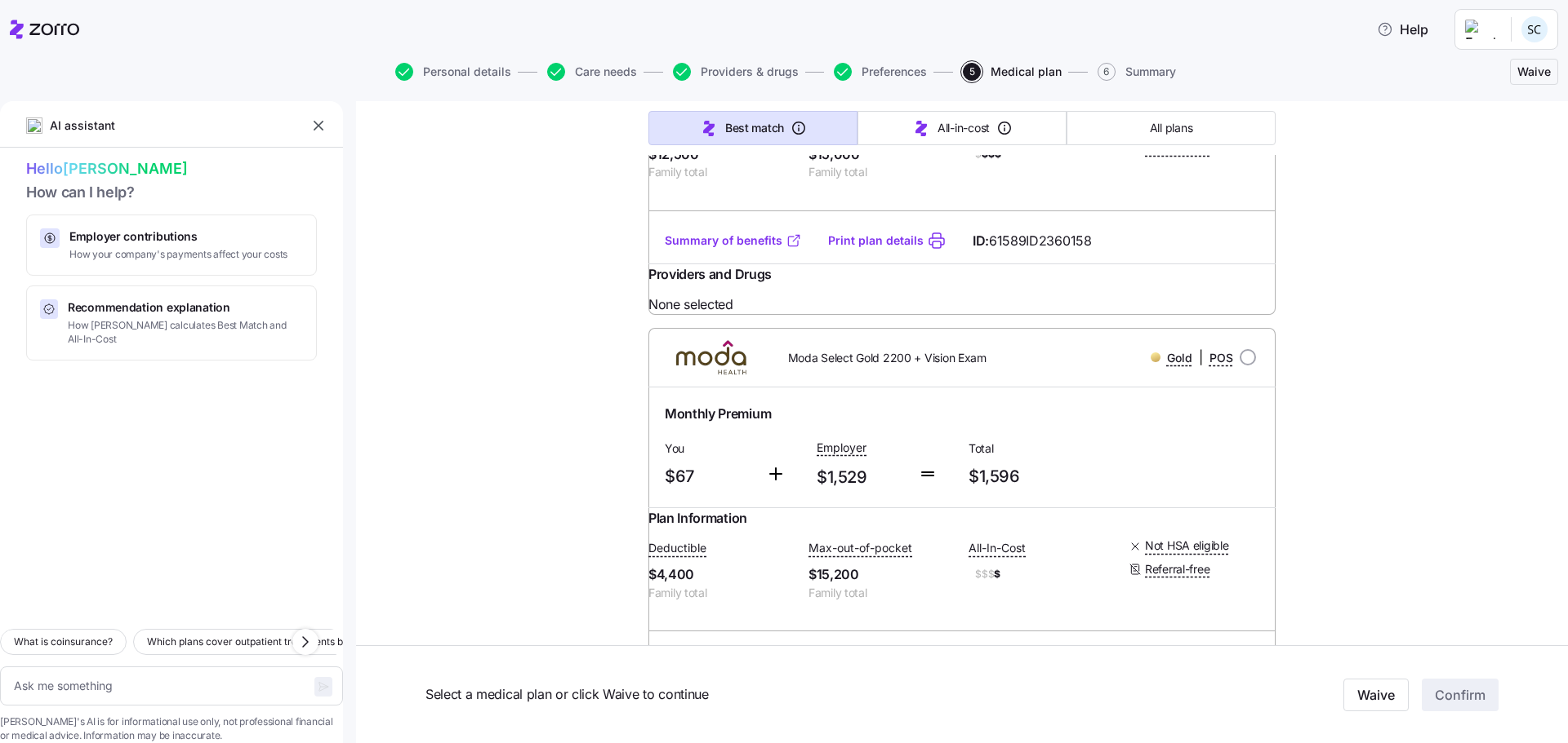
click at [740, 249] on link "Summary of benefits" at bounding box center [733, 240] width 137 height 17
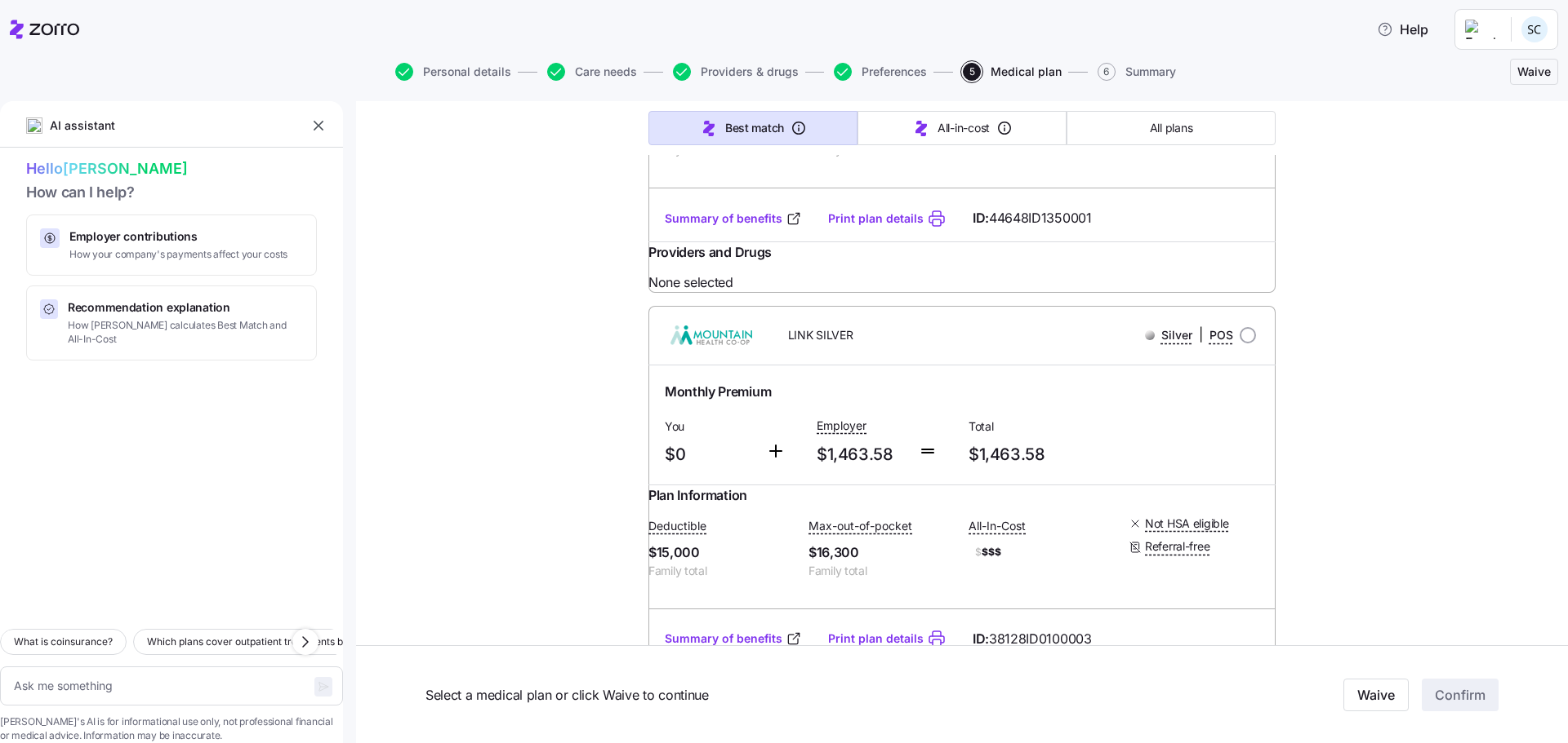
scroll to position [4979, 0]
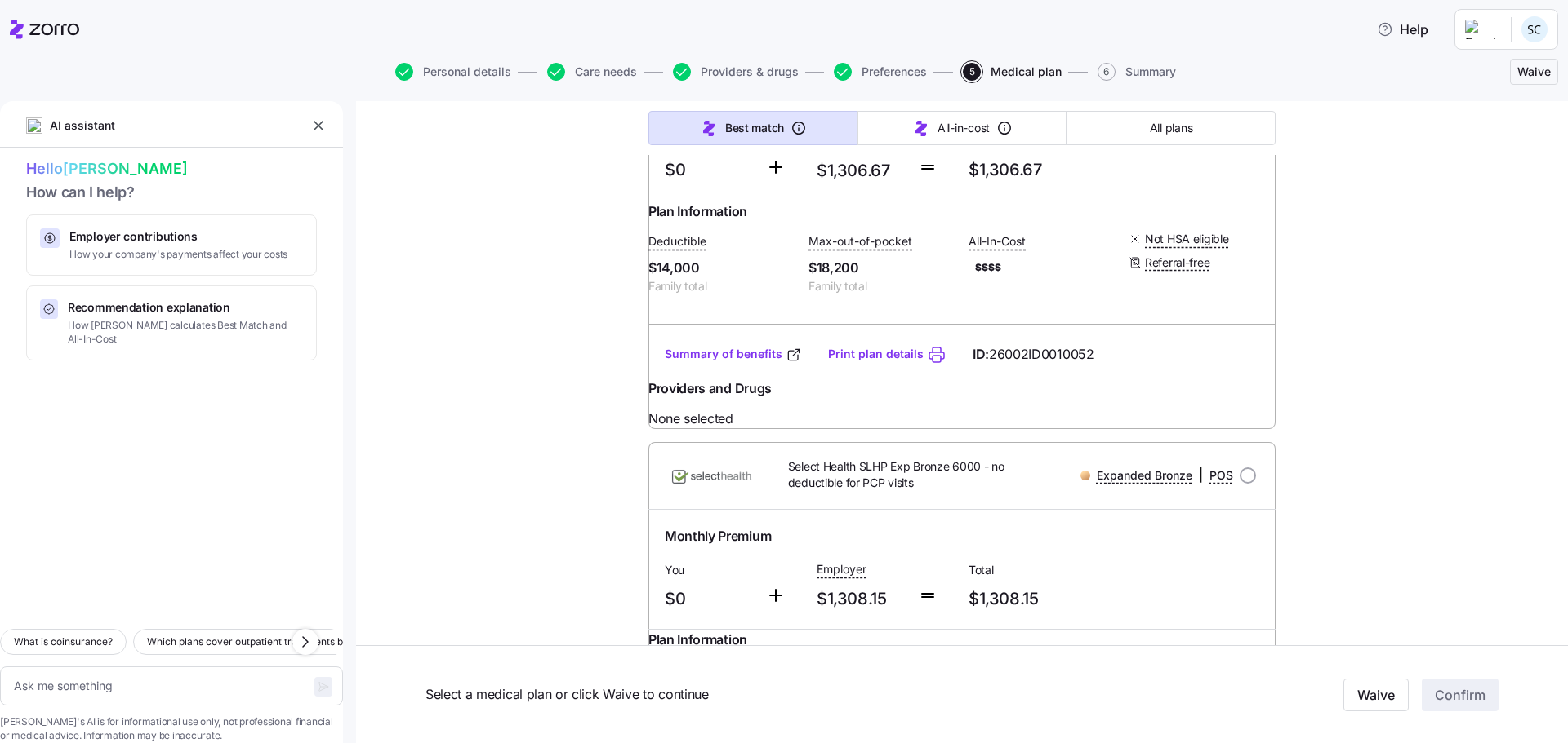
scroll to position [9303, 0]
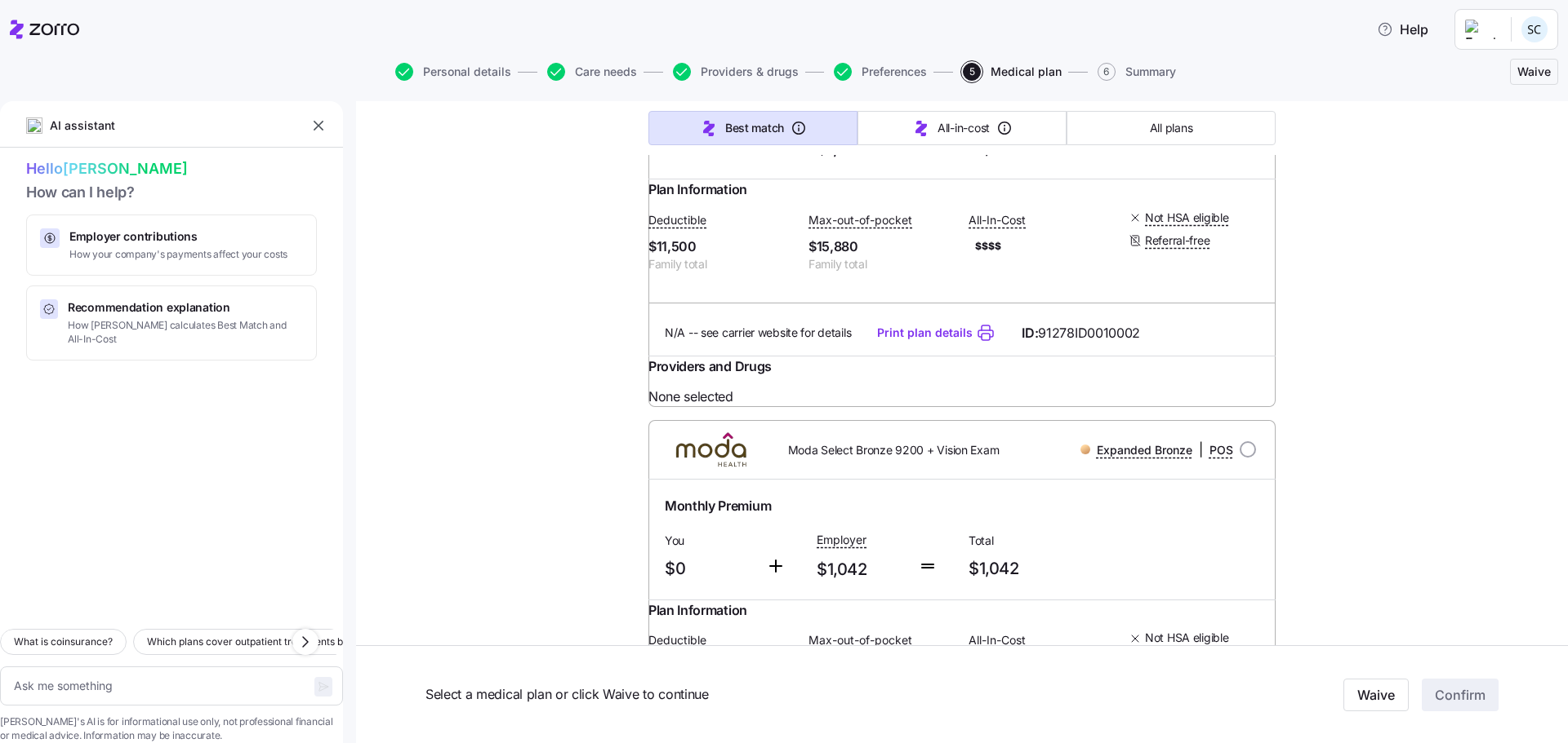
scroll to position [9793, 0]
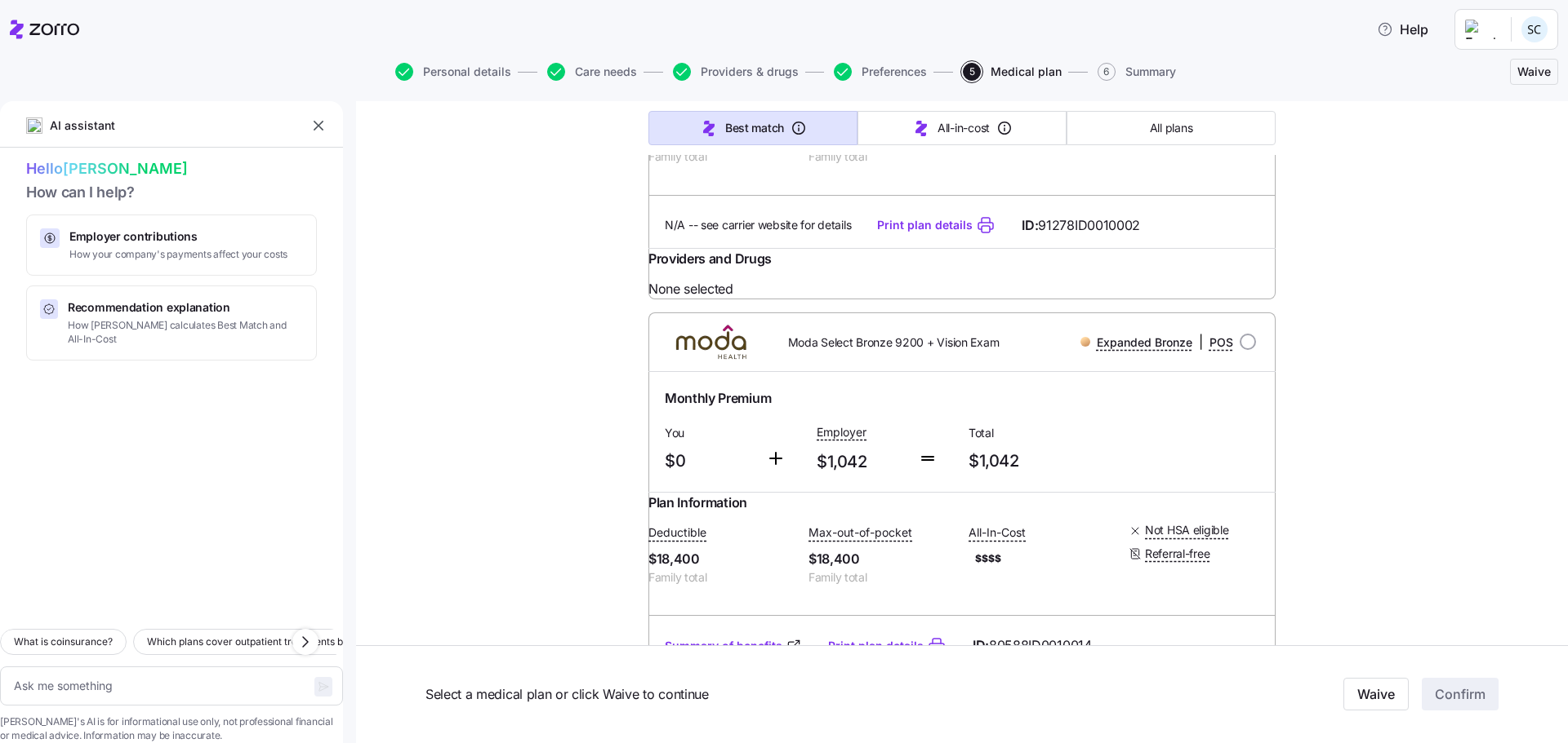
click at [1527, 73] on span "Waive" at bounding box center [1534, 71] width 34 height 17
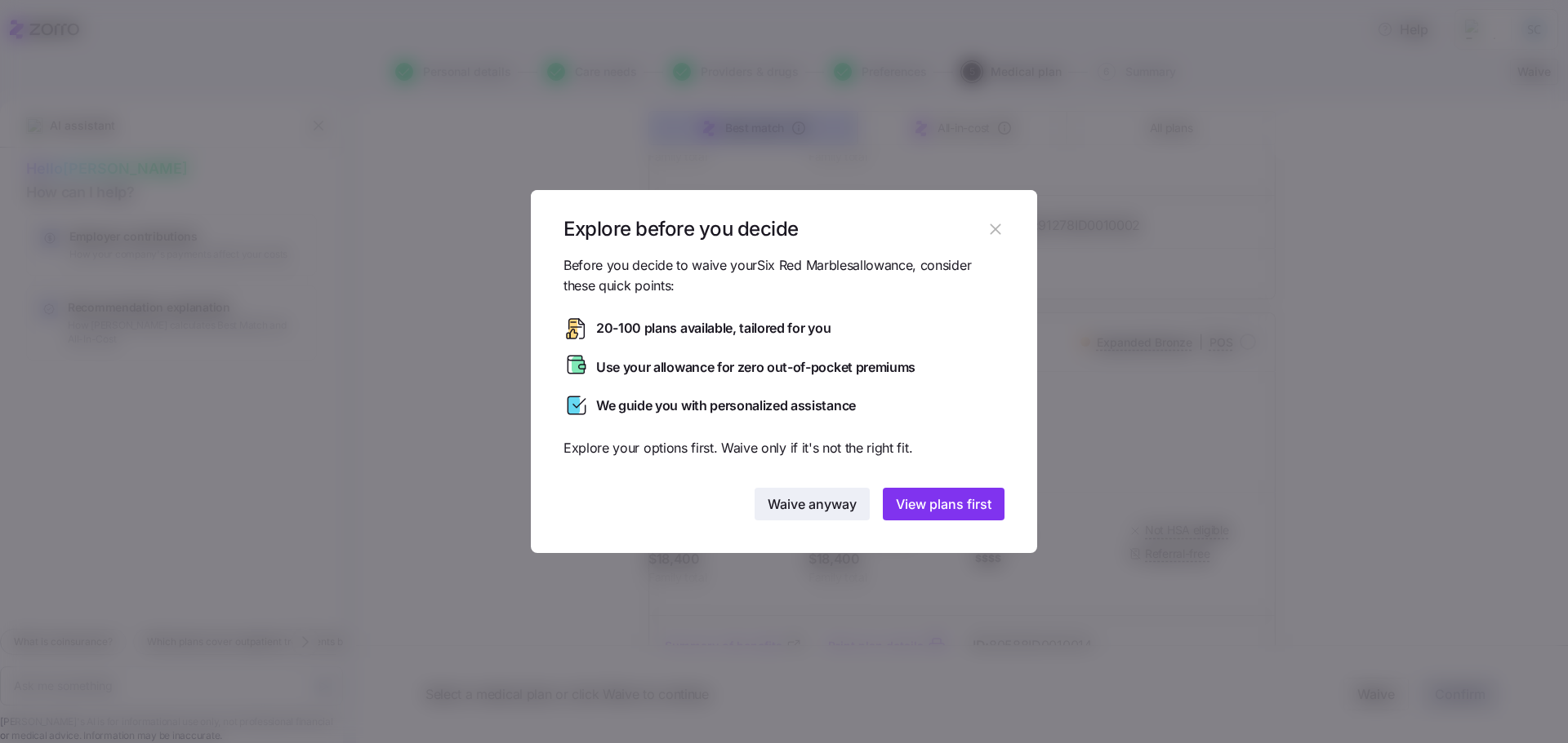
click at [819, 506] on span "Waive anyway" at bounding box center [812, 505] width 89 height 20
type textarea "x"
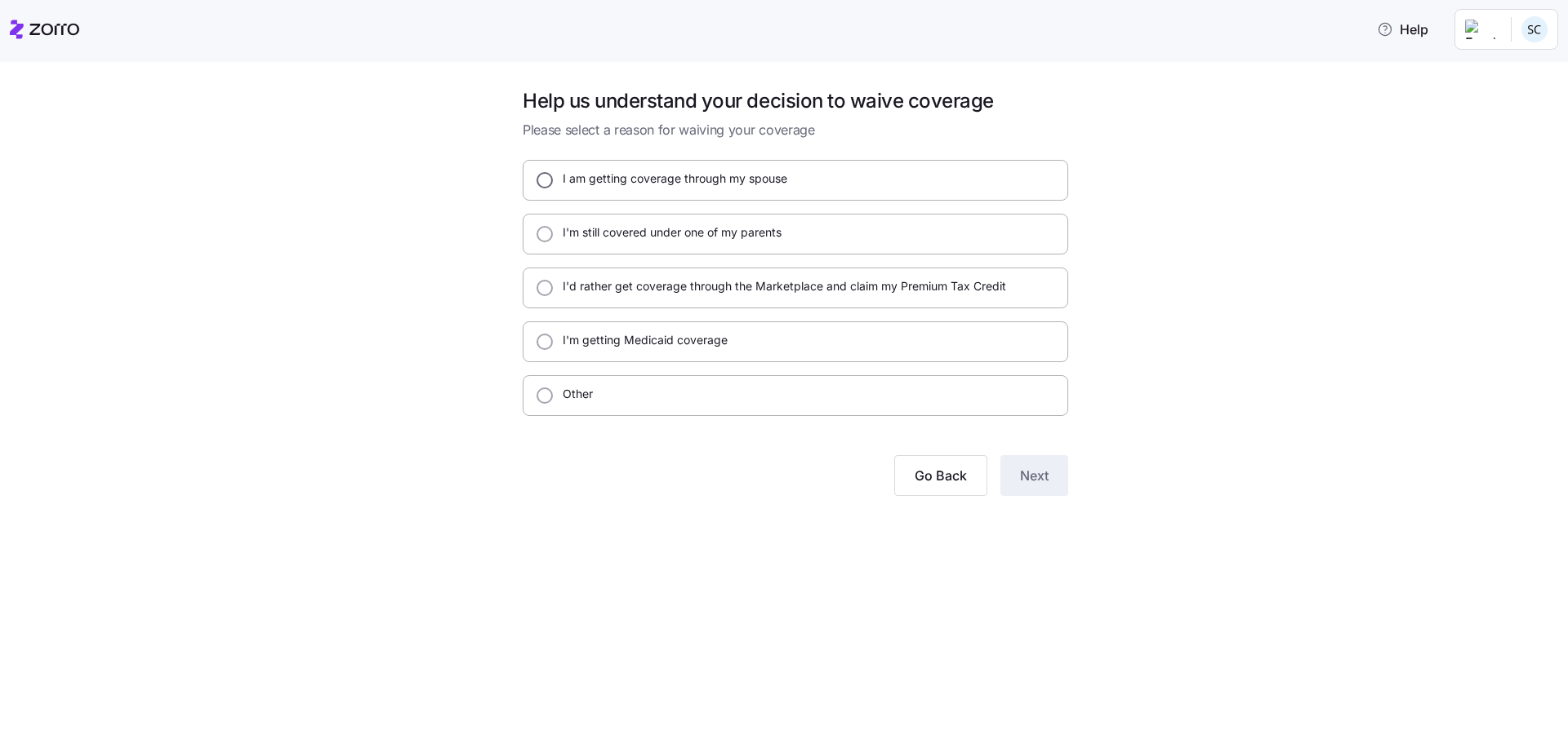
click at [538, 181] on input "I am getting coverage through my spouse" at bounding box center [545, 180] width 17 height 17
radio input "true"
click at [1033, 480] on span "Next" at bounding box center [1034, 476] width 29 height 20
